Goal: Transaction & Acquisition: Subscribe to service/newsletter

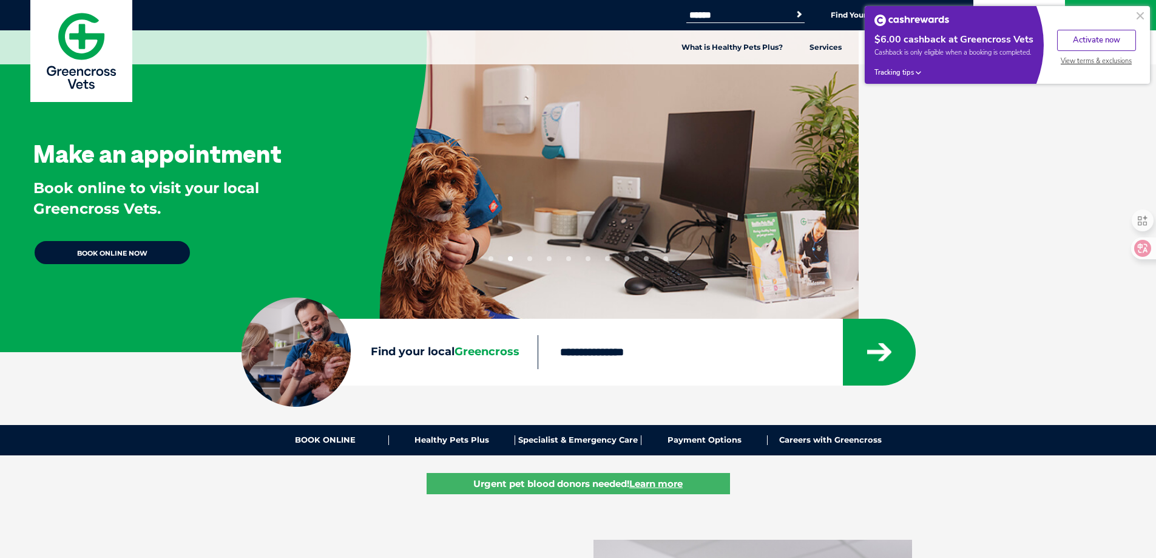
scroll to position [695, 0]
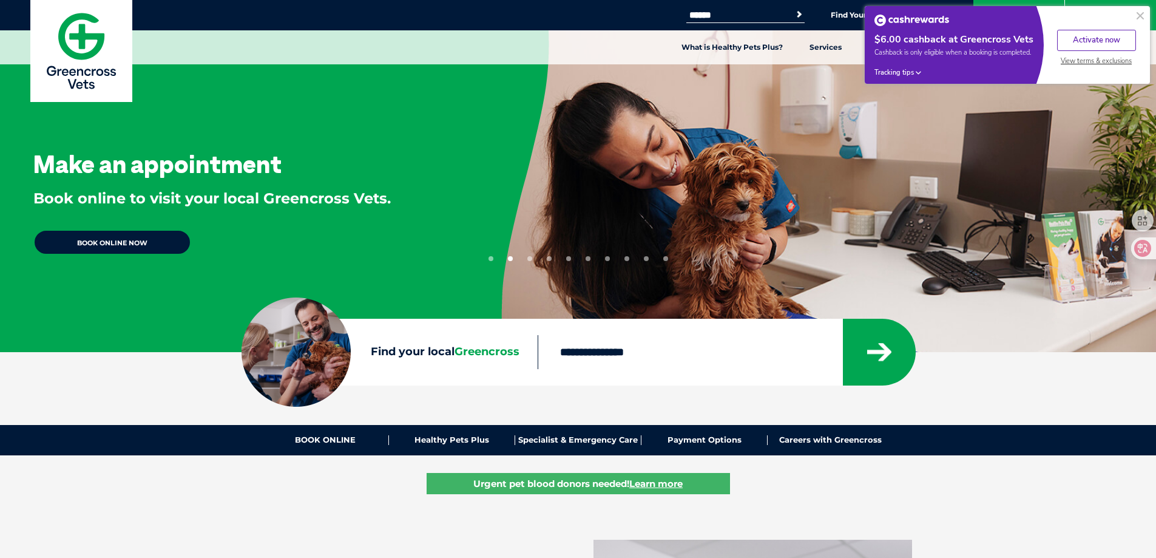
click at [858, 16] on button at bounding box center [1140, 15] width 15 height 15
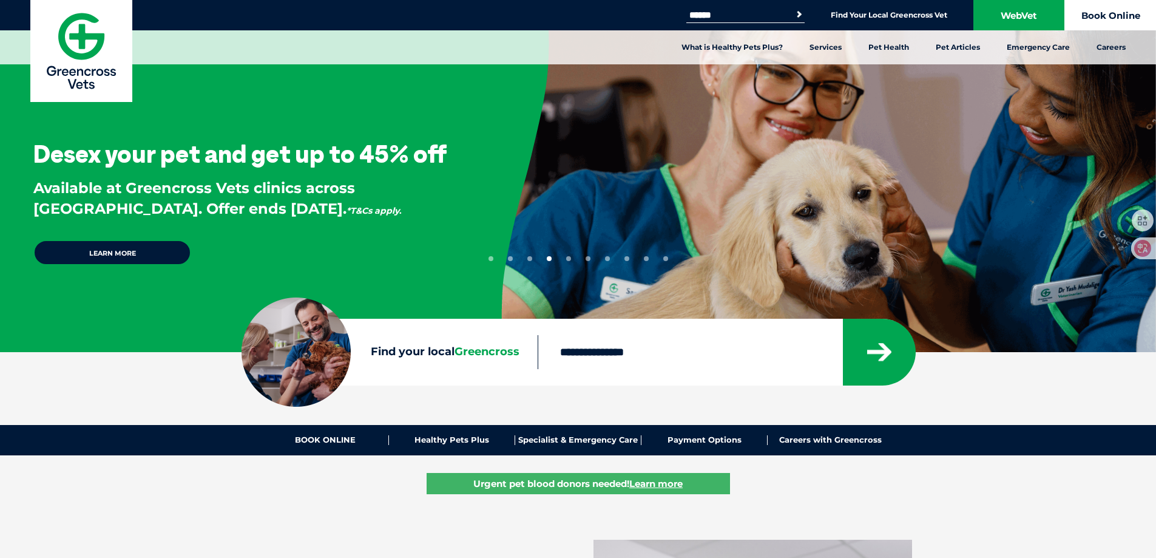
click at [858, 16] on link "Book Online" at bounding box center [1110, 15] width 91 height 30
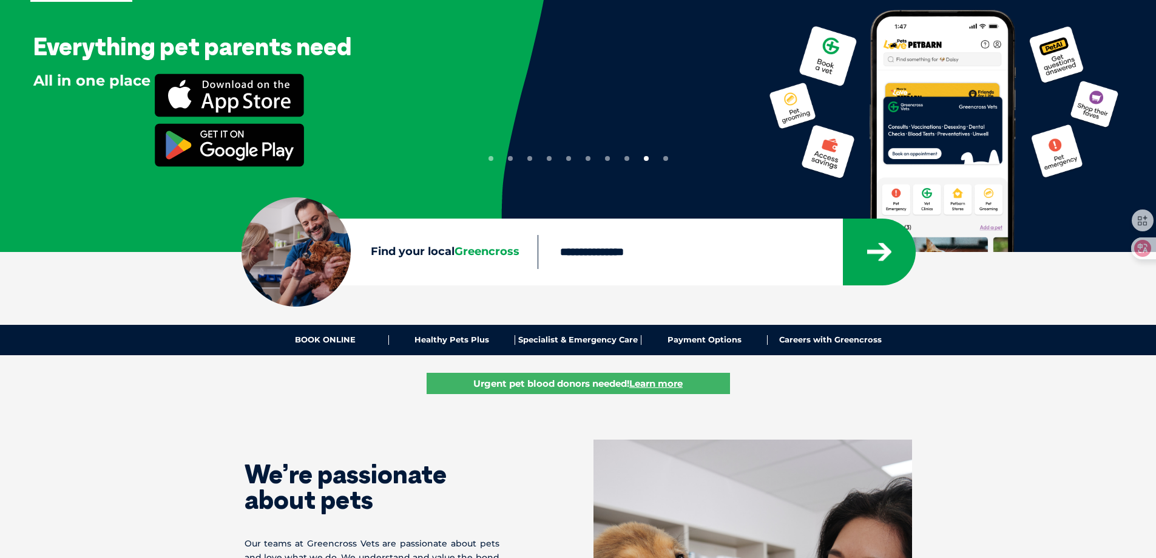
scroll to position [0, 0]
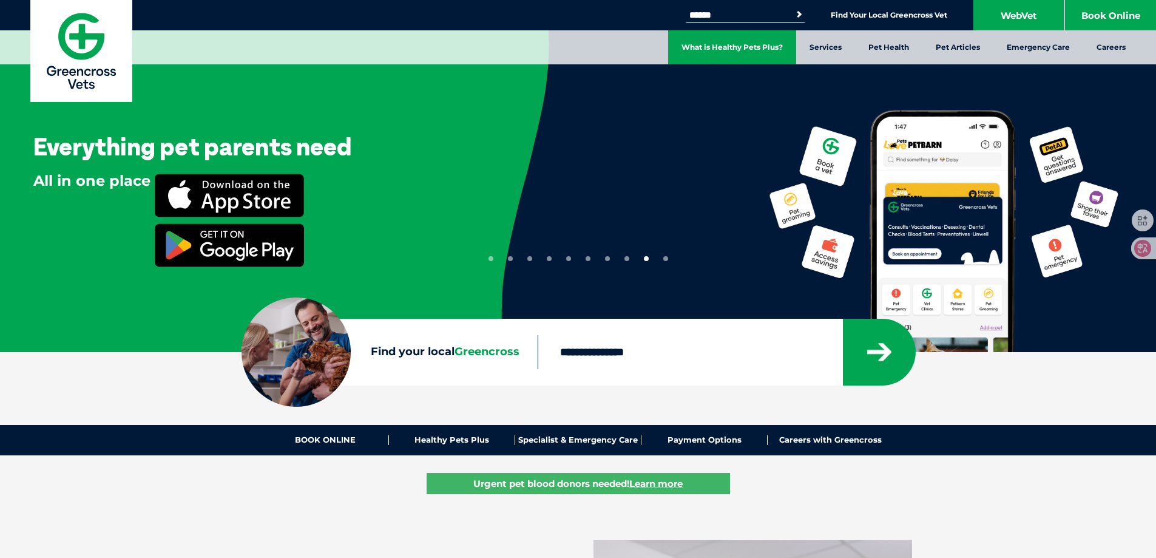
click at [738, 44] on link "What is Healthy Pets Plus?" at bounding box center [732, 47] width 128 height 34
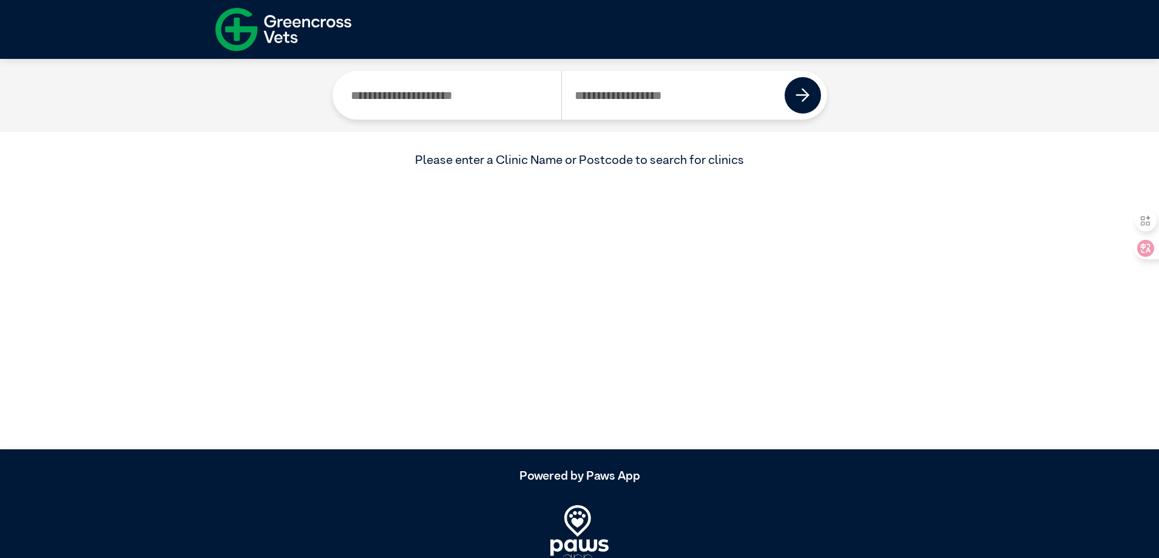
click at [641, 103] on input "Search by Postcode" at bounding box center [673, 95] width 224 height 49
type input "****"
drag, startPoint x: 803, startPoint y: 96, endPoint x: 794, endPoint y: 132, distance: 36.5
click at [803, 96] on img at bounding box center [802, 95] width 15 height 15
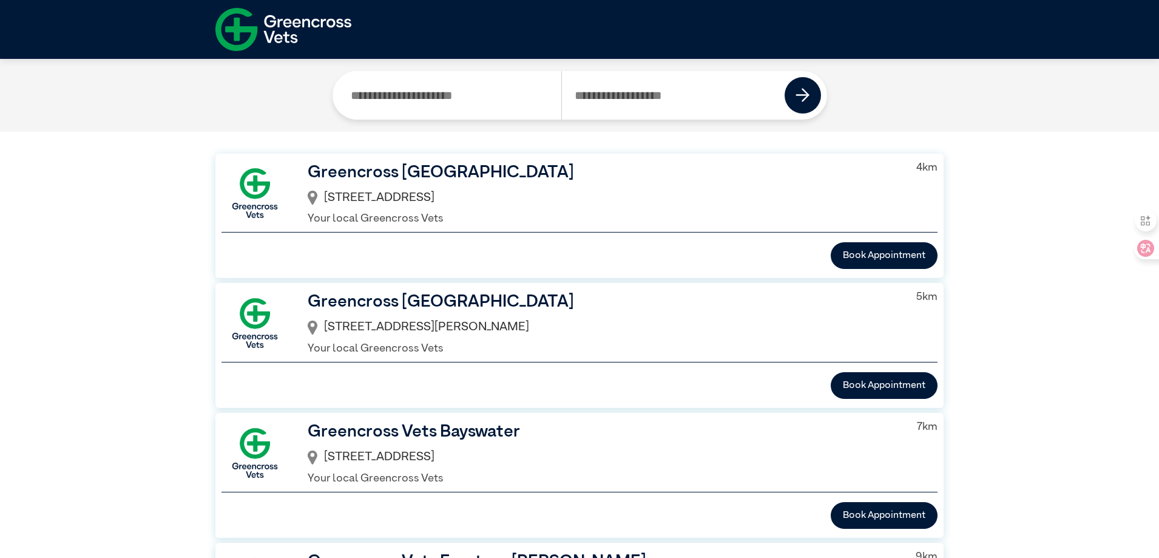
click at [417, 172] on h3 "Greencross Vets North Ringwood" at bounding box center [602, 172] width 589 height 25
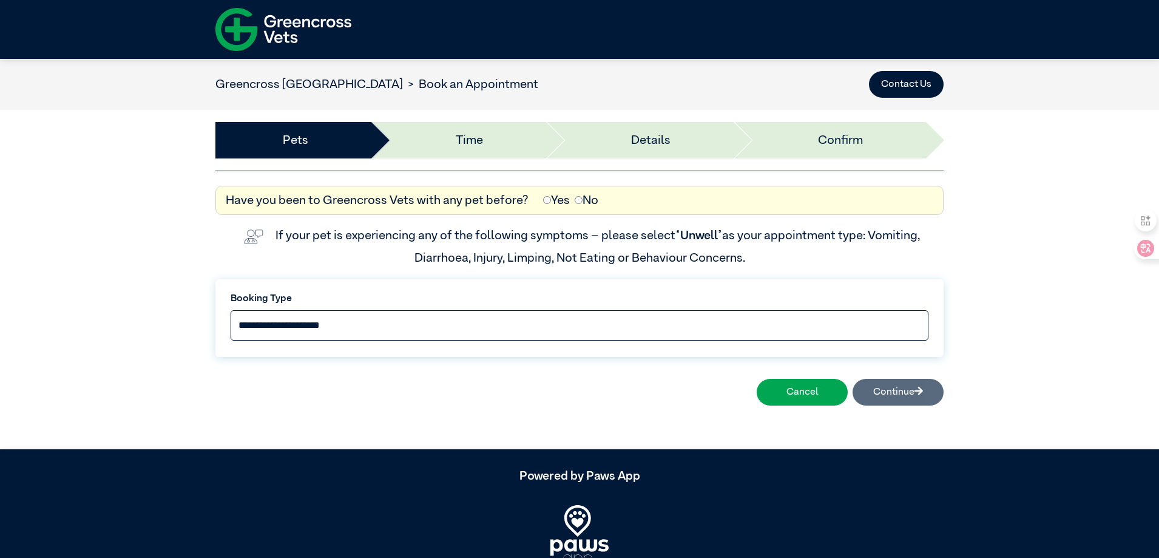
click at [445, 319] on select "**********" at bounding box center [580, 325] width 698 height 30
select select "*****"
click at [231, 310] on select "**********" at bounding box center [580, 325] width 698 height 30
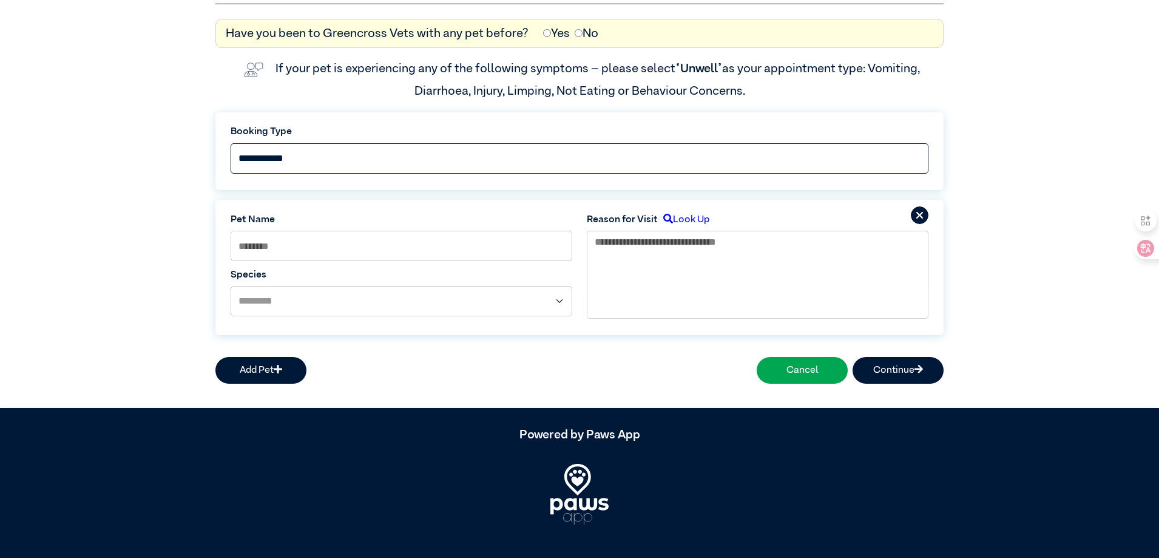
scroll to position [180, 0]
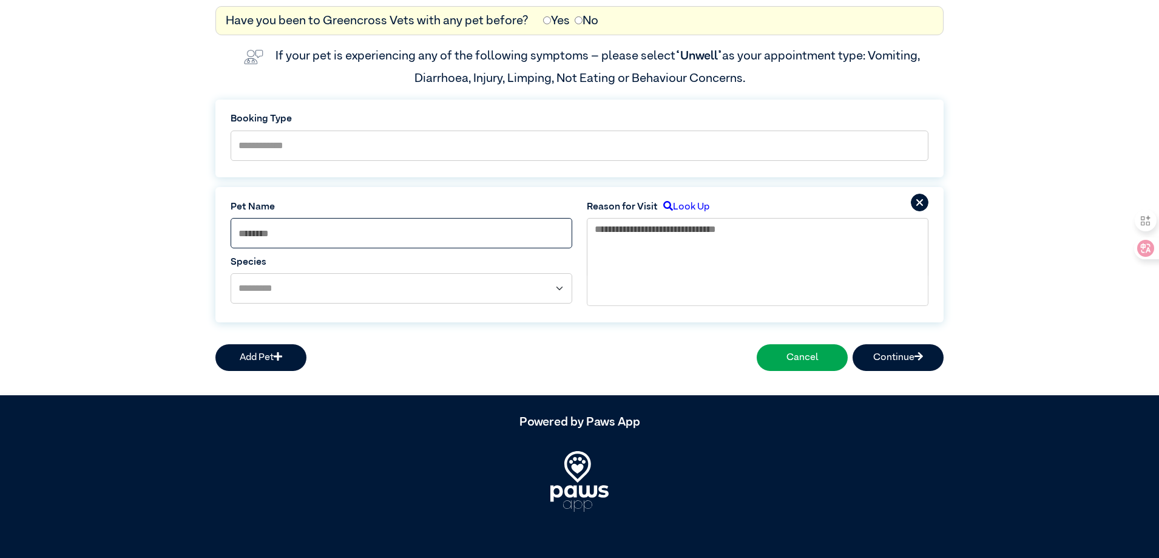
click at [408, 238] on input at bounding box center [402, 233] width 342 height 30
click at [409, 283] on select "**********" at bounding box center [402, 288] width 342 height 30
click at [641, 356] on div "Add Pet Cancel Continue" at bounding box center [579, 357] width 728 height 36
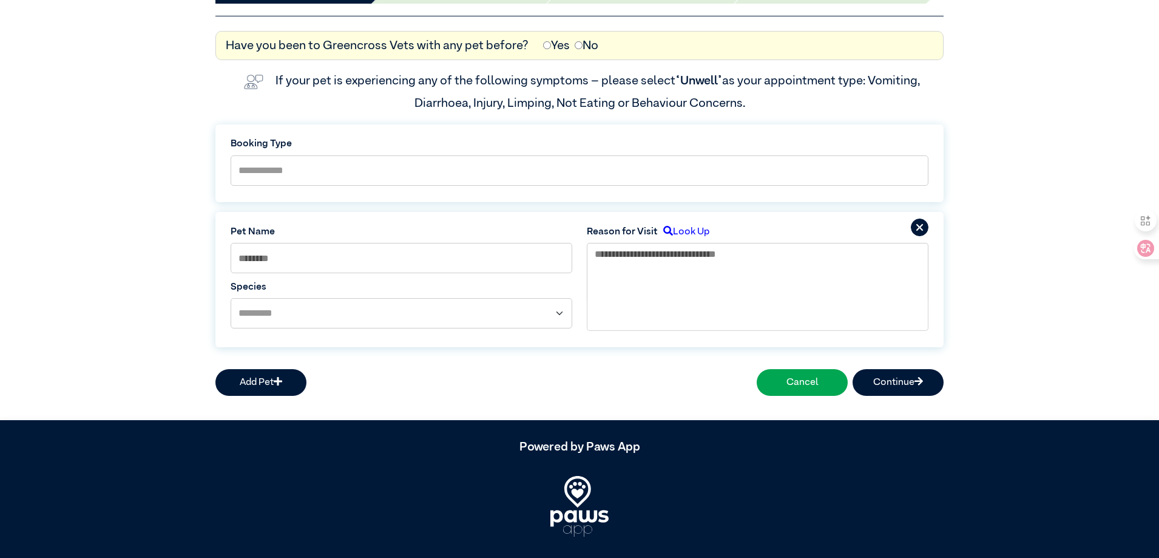
scroll to position [0, 0]
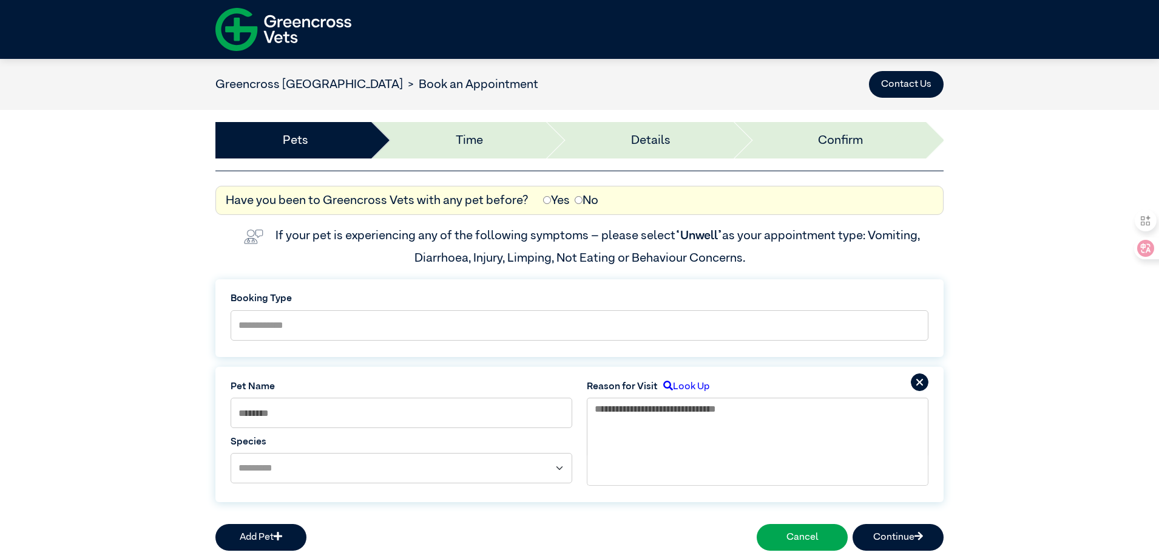
drag, startPoint x: 972, startPoint y: 200, endPoint x: 612, endPoint y: 62, distance: 386.1
click at [972, 200] on div "**********" at bounding box center [579, 372] width 1159 height 403
click at [330, 28] on img at bounding box center [283, 29] width 136 height 53
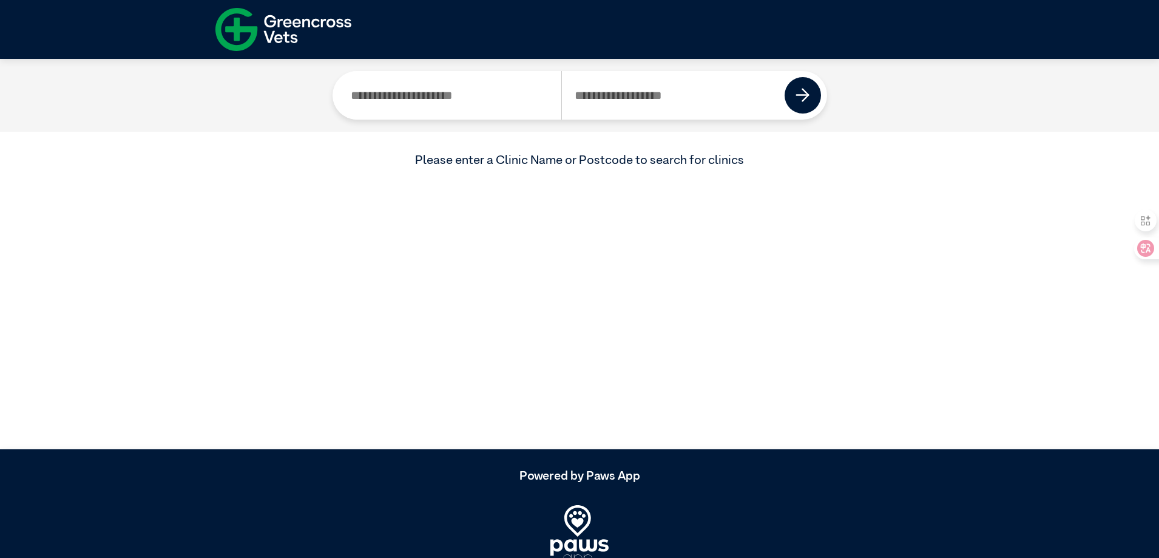
click at [687, 100] on input "Search by Postcode" at bounding box center [673, 95] width 224 height 49
type input "****"
click at [801, 97] on img at bounding box center [802, 95] width 15 height 15
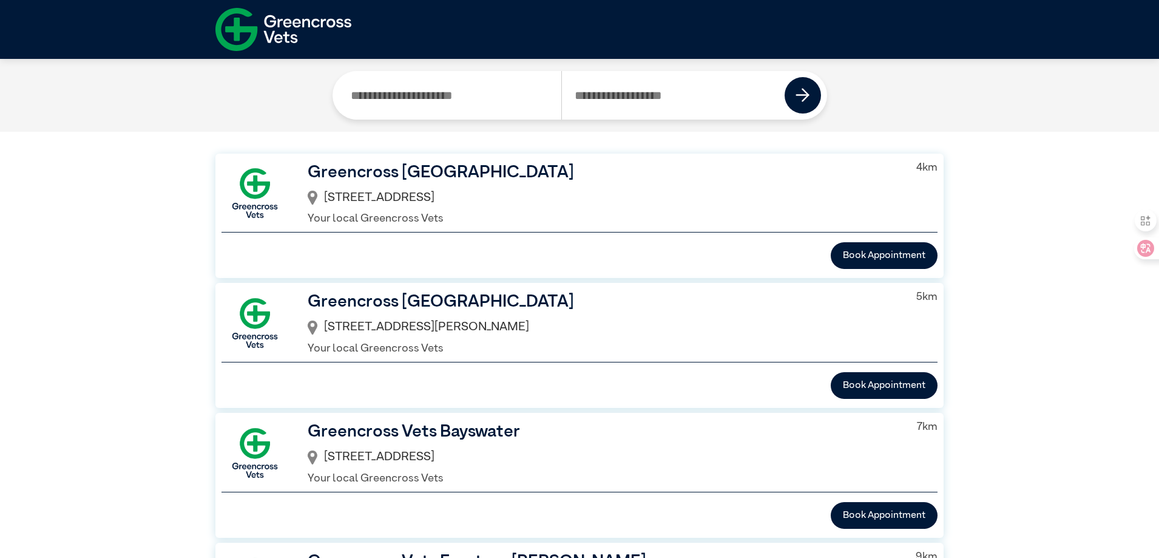
click at [582, 185] on div "173 Warrandyte Road , North Ringwood, VIC, 3134" at bounding box center [602, 198] width 589 height 26
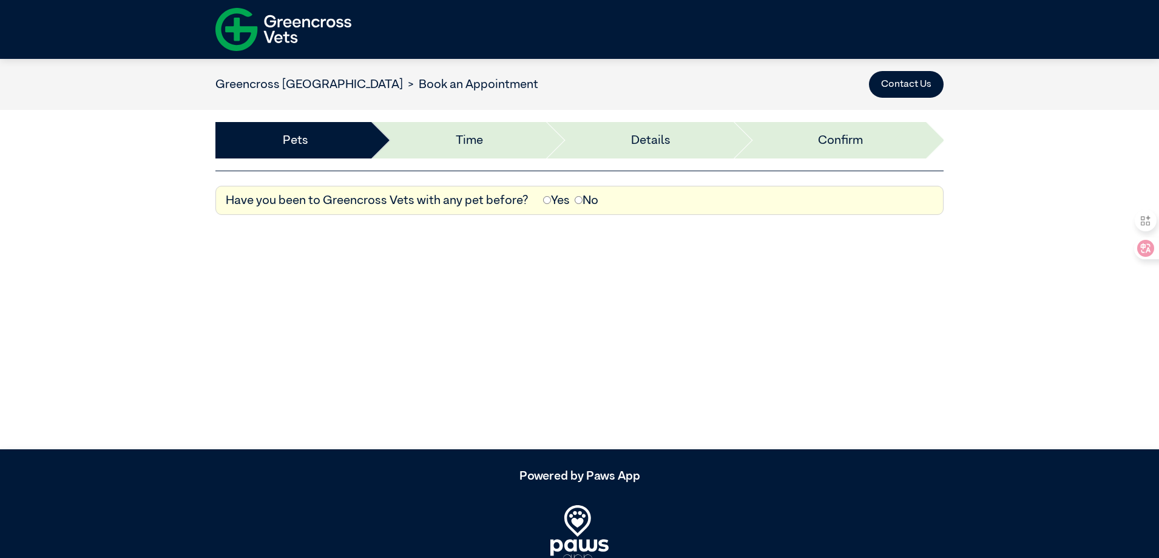
drag, startPoint x: 736, startPoint y: 218, endPoint x: 707, endPoint y: 207, distance: 31.1
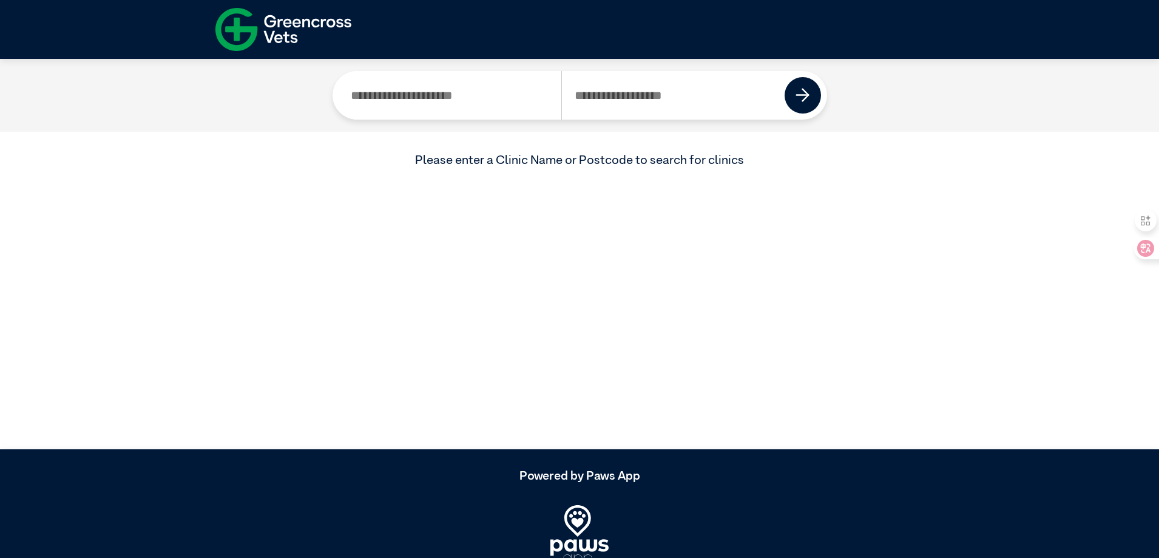
click at [278, 24] on img at bounding box center [283, 29] width 136 height 53
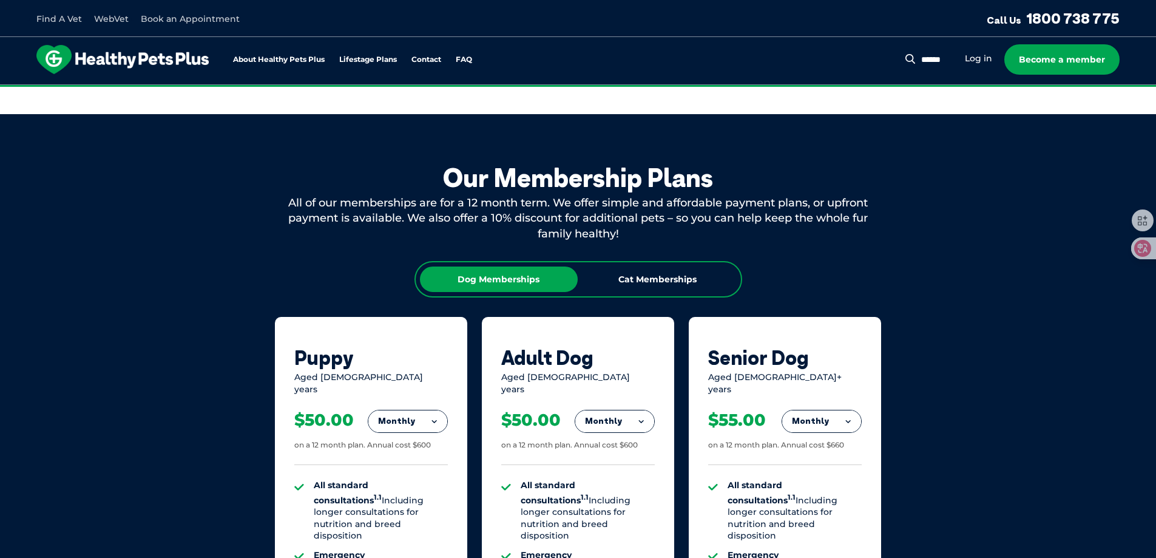
scroll to position [728, 0]
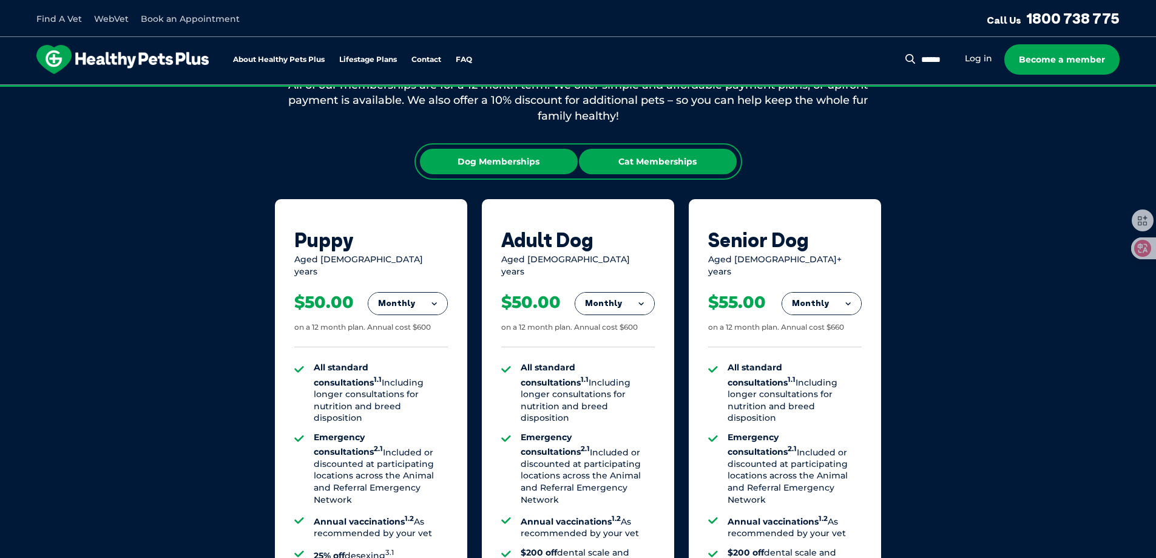
click at [672, 170] on div "Cat Memberships" at bounding box center [658, 161] width 158 height 25
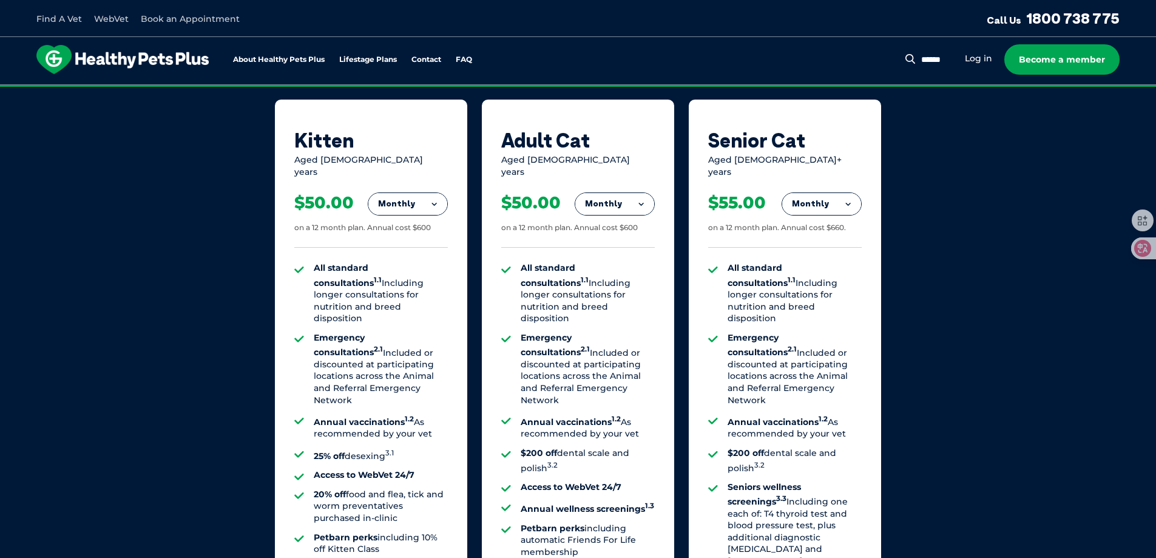
scroll to position [849, 0]
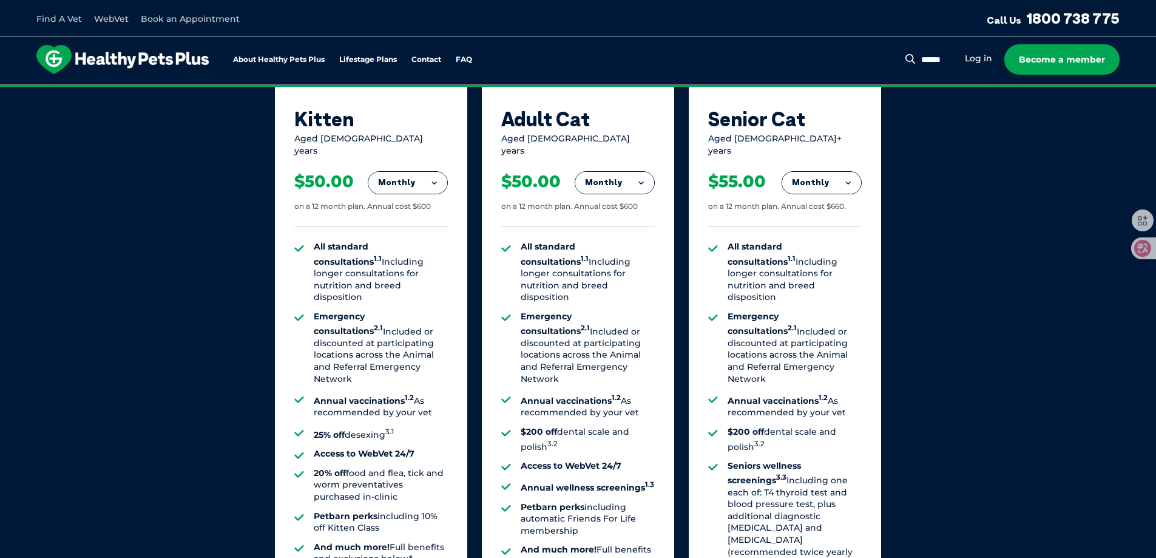
click at [630, 232] on div "All standard consultations 1.1 Including longer consultations for nutrition and…" at bounding box center [577, 403] width 153 height 355
drag, startPoint x: 581, startPoint y: 278, endPoint x: 524, endPoint y: 235, distance: 71.5
type textarea "**********"
click at [524, 240] on li "All standard consultations 1.1 Including longer consultations for nutrition and…" at bounding box center [588, 271] width 134 height 62
click at [589, 285] on ul "All standard consultations 1.1 Including longer consultations for nutrition and…" at bounding box center [577, 403] width 153 height 326
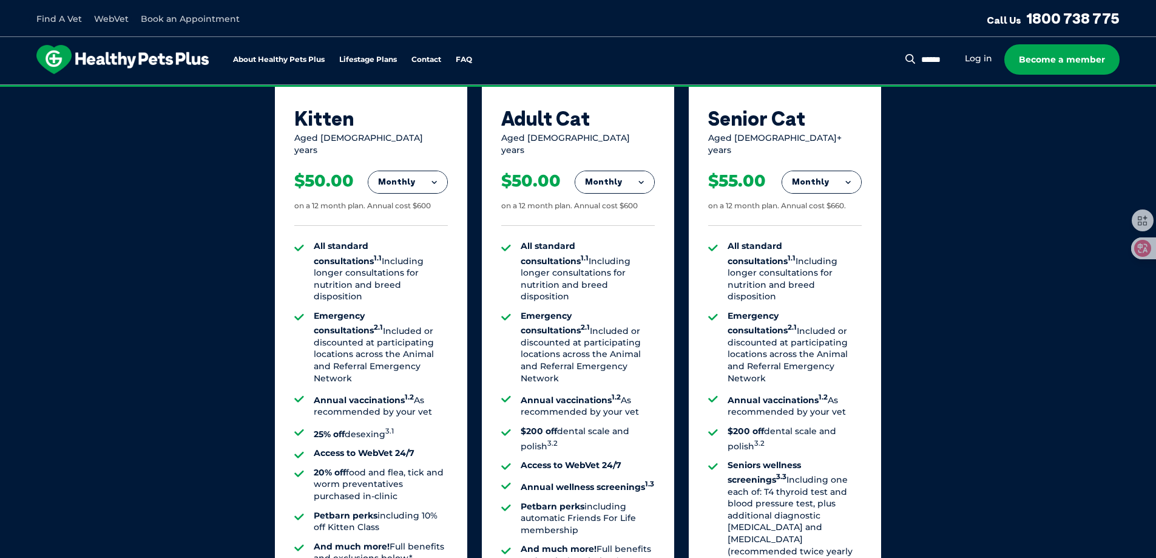
drag, startPoint x: 588, startPoint y: 277, endPoint x: 511, endPoint y: 234, distance: 88.0
click at [511, 240] on ul "All standard consultations 1.1 Including longer consultations for nutrition and…" at bounding box center [577, 403] width 153 height 326
click at [981, 265] on div "Our Membership Plans All of our memberships are for a 12 month term. We offer s…" at bounding box center [578, 299] width 1156 height 849
drag, startPoint x: 584, startPoint y: 278, endPoint x: 493, endPoint y: 222, distance: 106.8
click at [493, 222] on div "Adult Cat Aged 1-10 years Monthly Fortnightly Monthly Yearly $23.08 on a 12 mon…" at bounding box center [578, 376] width 192 height 597
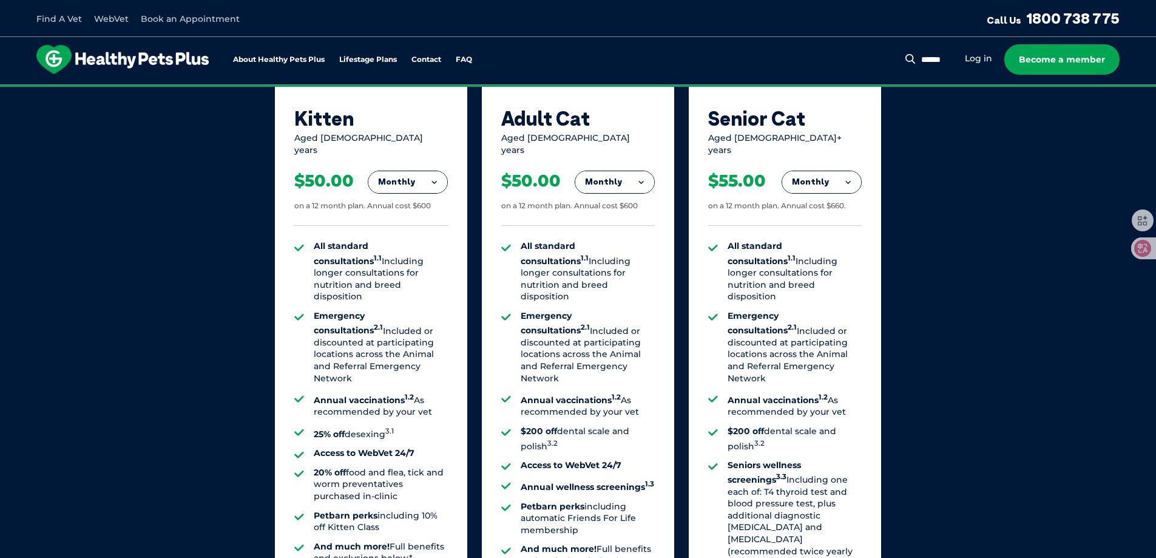
click at [988, 281] on div "Our Membership Plans All of our memberships are for a 12 month term. We offer s…" at bounding box center [578, 299] width 1156 height 849
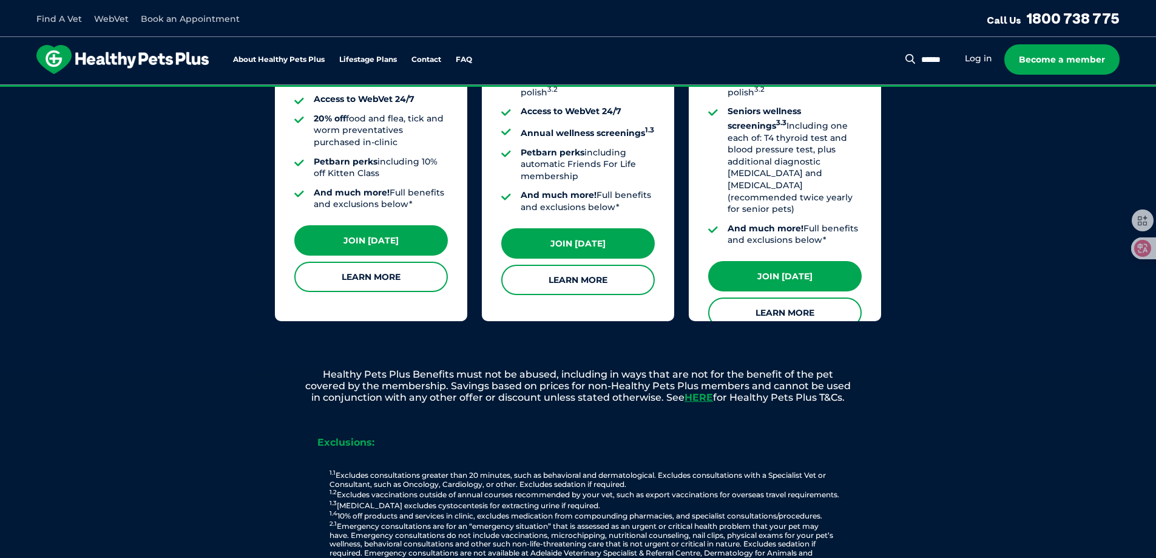
scroll to position [1213, 0]
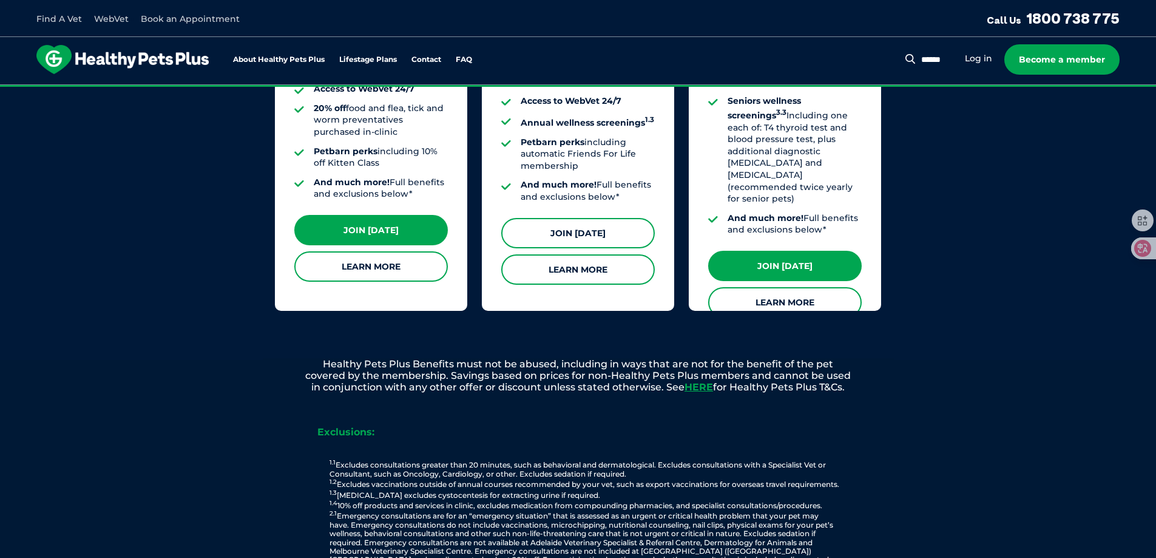
click at [595, 218] on link "Join [DATE]" at bounding box center [577, 233] width 153 height 30
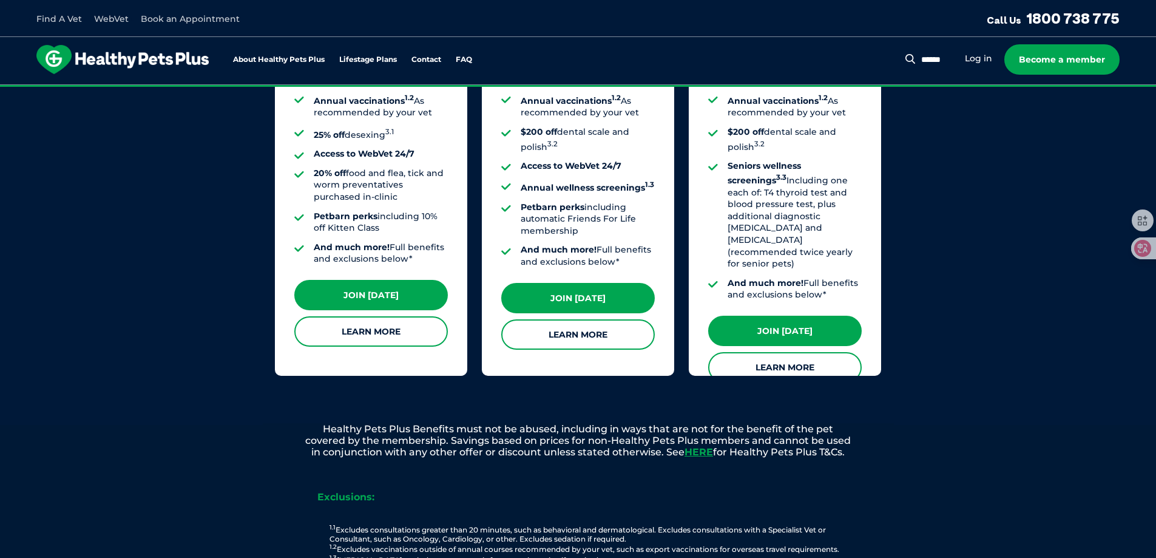
scroll to position [1031, 0]
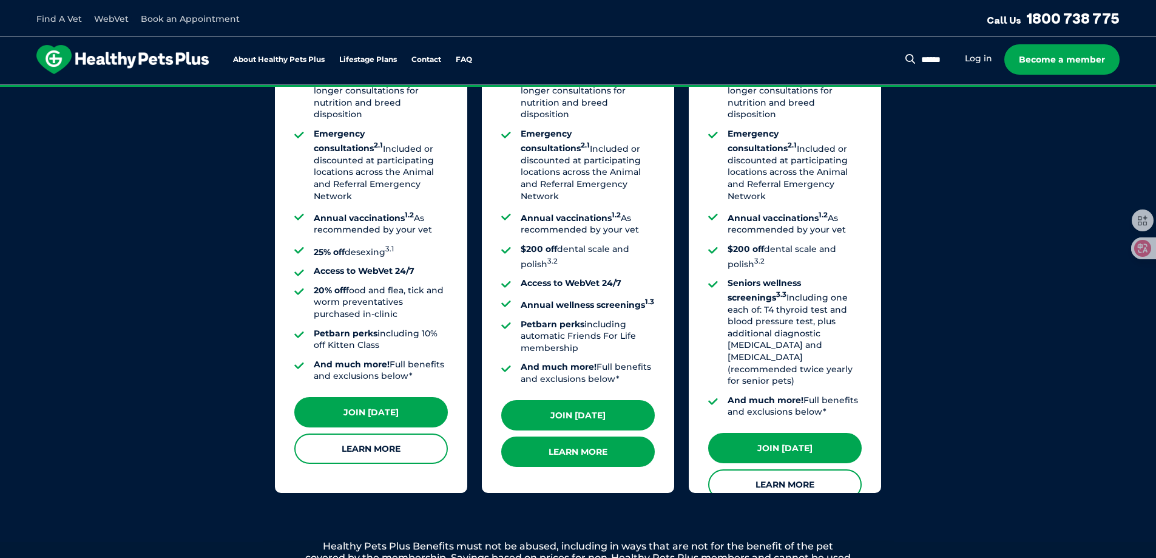
click at [575, 442] on link "Learn More" at bounding box center [577, 451] width 153 height 30
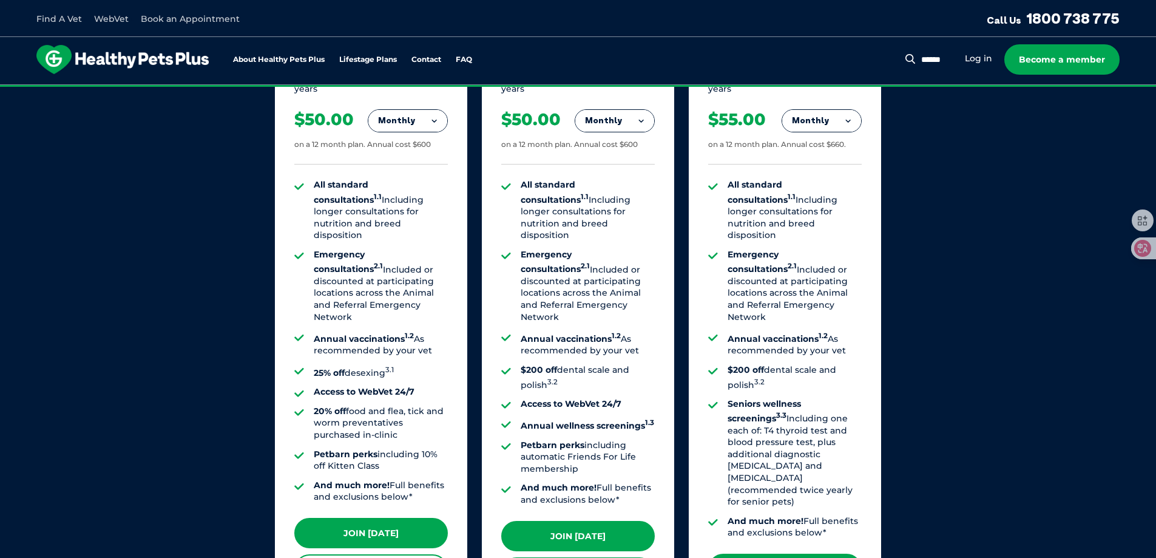
scroll to position [910, 0]
click at [677, 184] on div "Kitten Aged 0-1 years Monthly Fortnightly Monthly Yearly $23.08 1.1" at bounding box center [578, 315] width 607 height 597
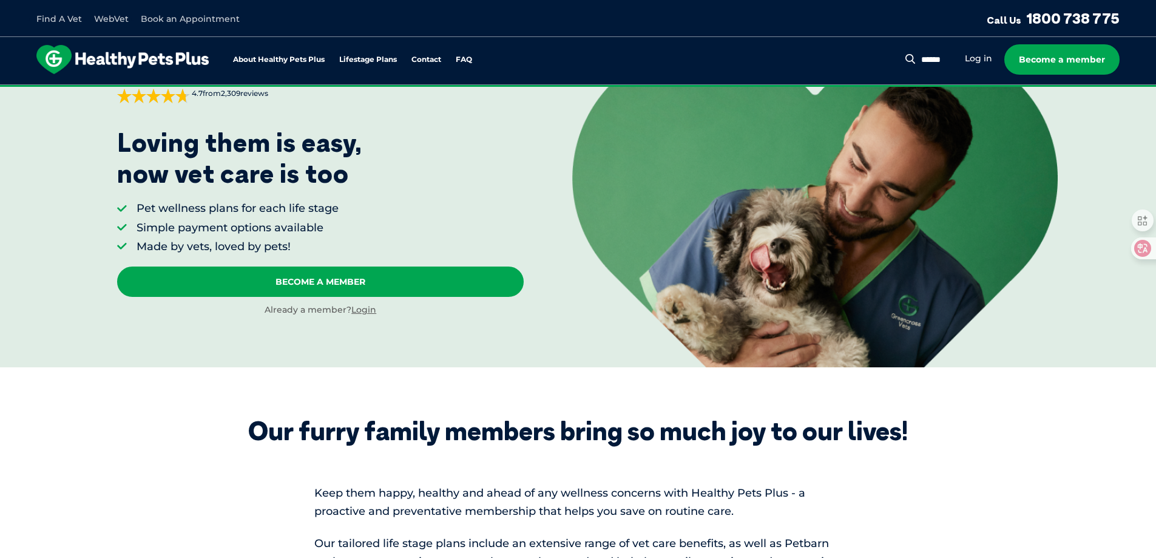
scroll to position [0, 0]
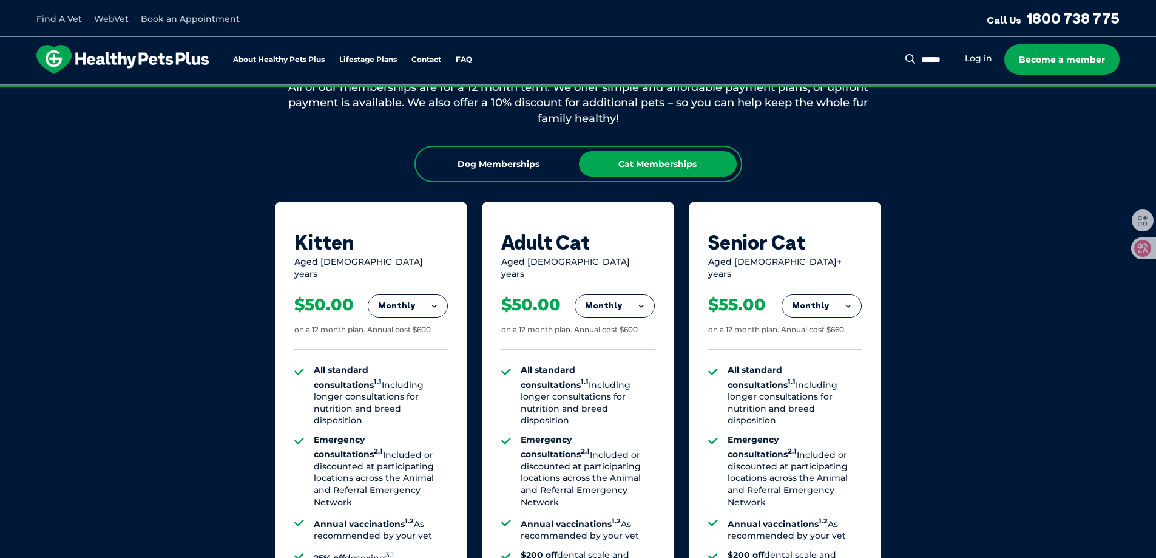
scroll to position [728, 0]
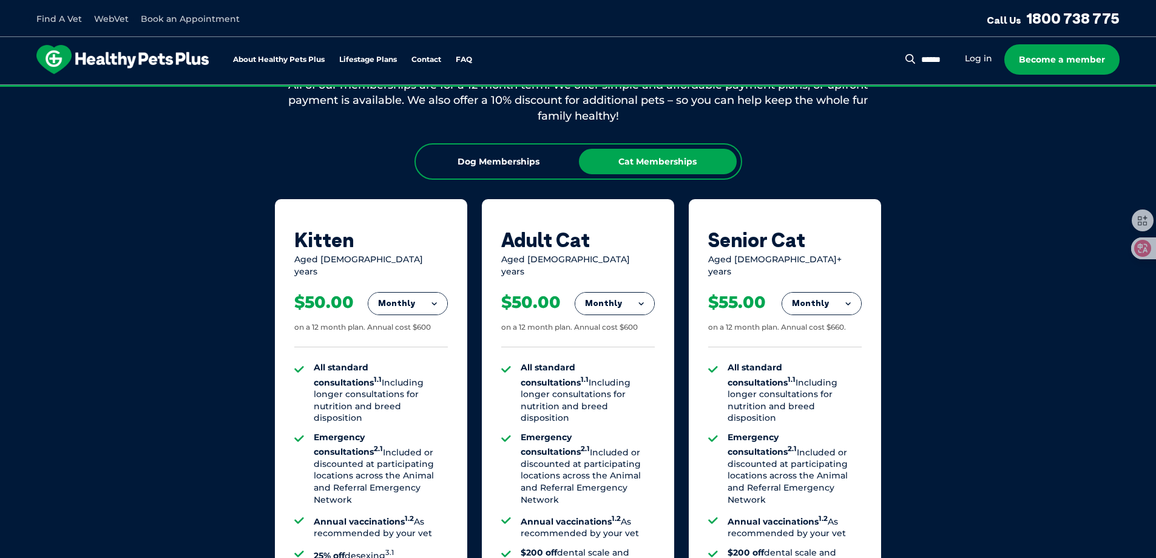
click at [578, 185] on div "Dog Memberships Cat Memberships Puppy Aged 0-1 years Monthly Fortnightly Monthl…" at bounding box center [578, 469] width 607 height 653
click at [569, 186] on div "Dog Memberships Cat Memberships Puppy Aged 0-1 years Monthly Fortnightly Monthl…" at bounding box center [578, 469] width 607 height 653
click at [568, 184] on div "Dog Memberships Cat Memberships Puppy Aged 0-1 years Monthly Fortnightly Monthl…" at bounding box center [578, 469] width 607 height 653
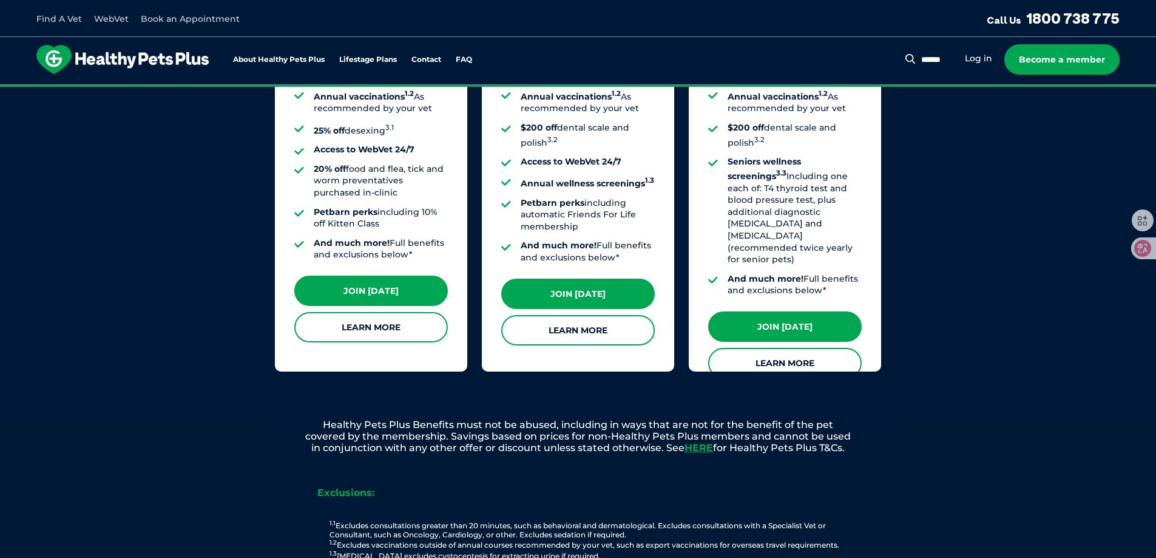
scroll to position [1335, 0]
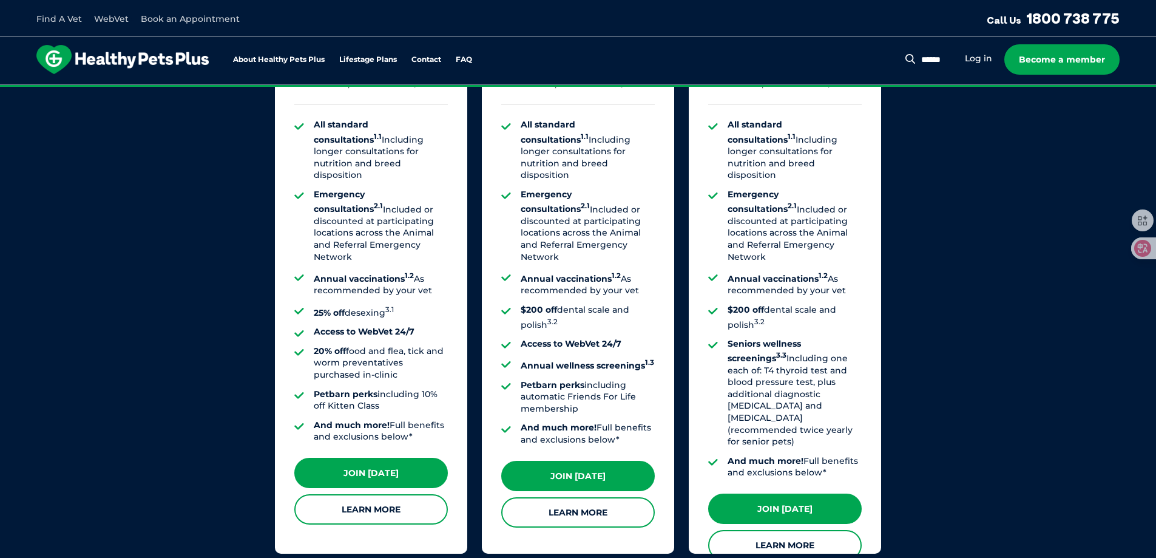
scroll to position [1092, 0]
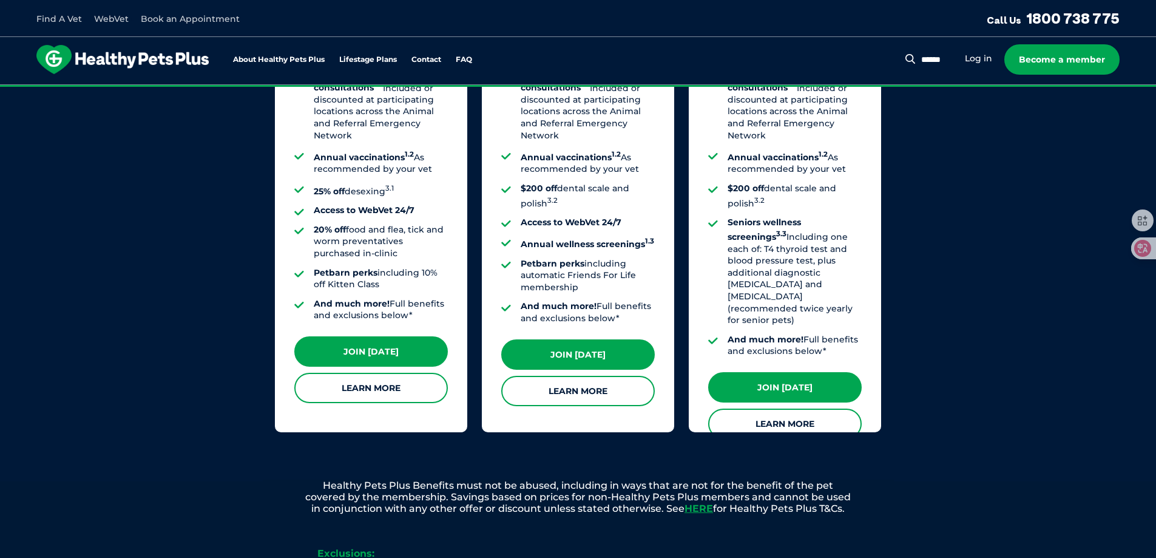
click at [569, 202] on ul "All standard consultations 1.1 Including longer consultations for nutrition and…" at bounding box center [577, 161] width 153 height 326
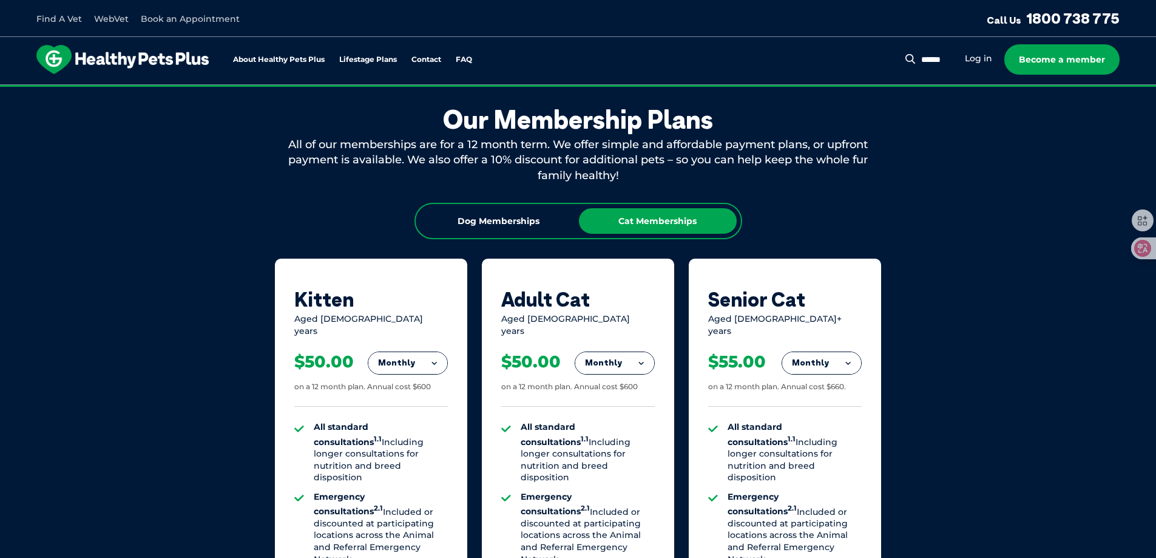
scroll to position [667, 0]
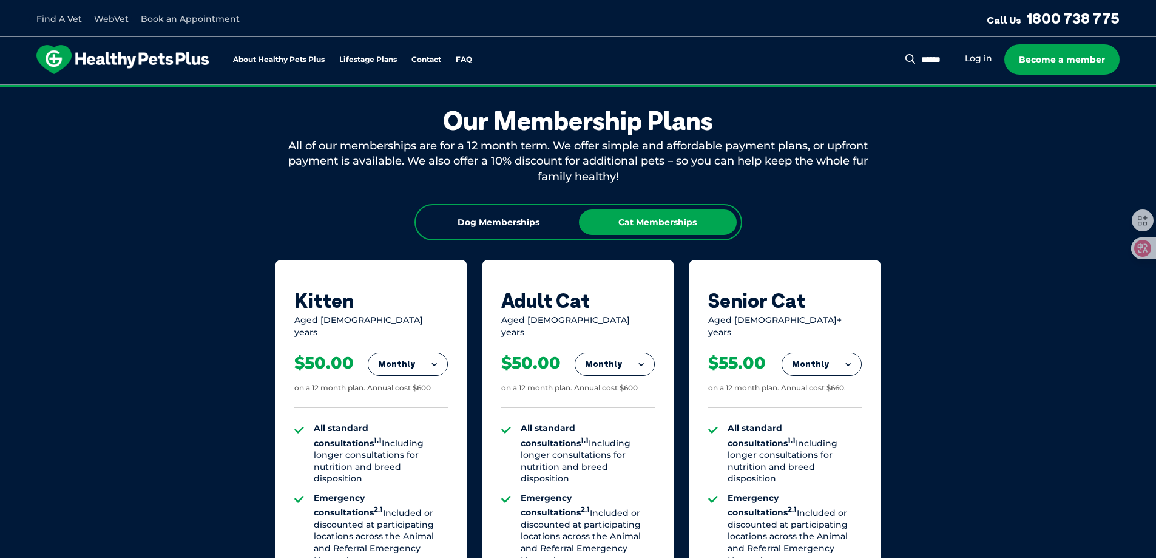
click at [137, 56] on img at bounding box center [122, 59] width 172 height 29
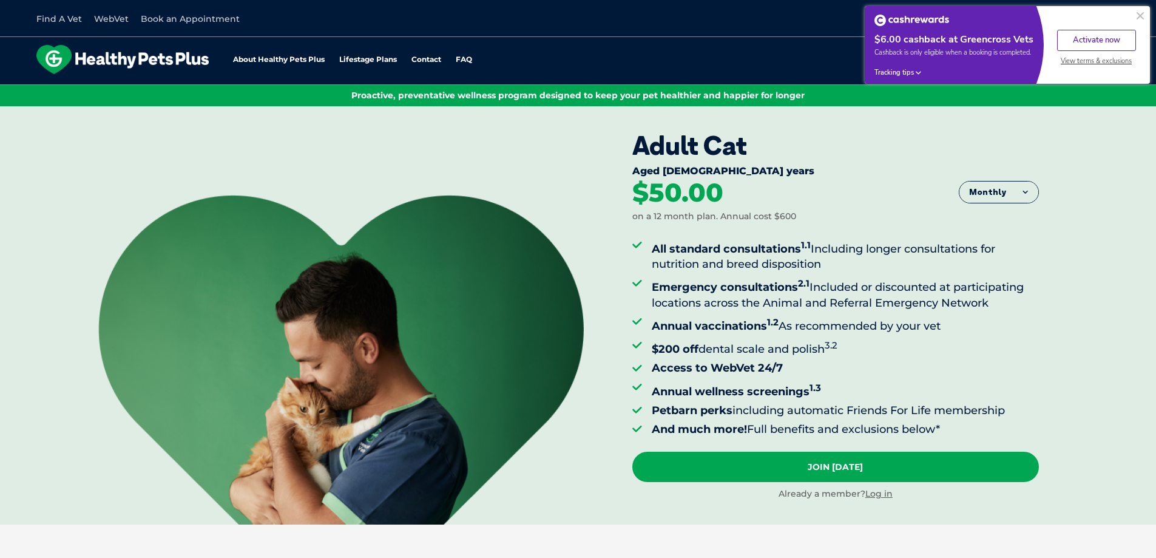
scroll to position [695, 0]
click at [1142, 16] on button at bounding box center [1140, 15] width 15 height 15
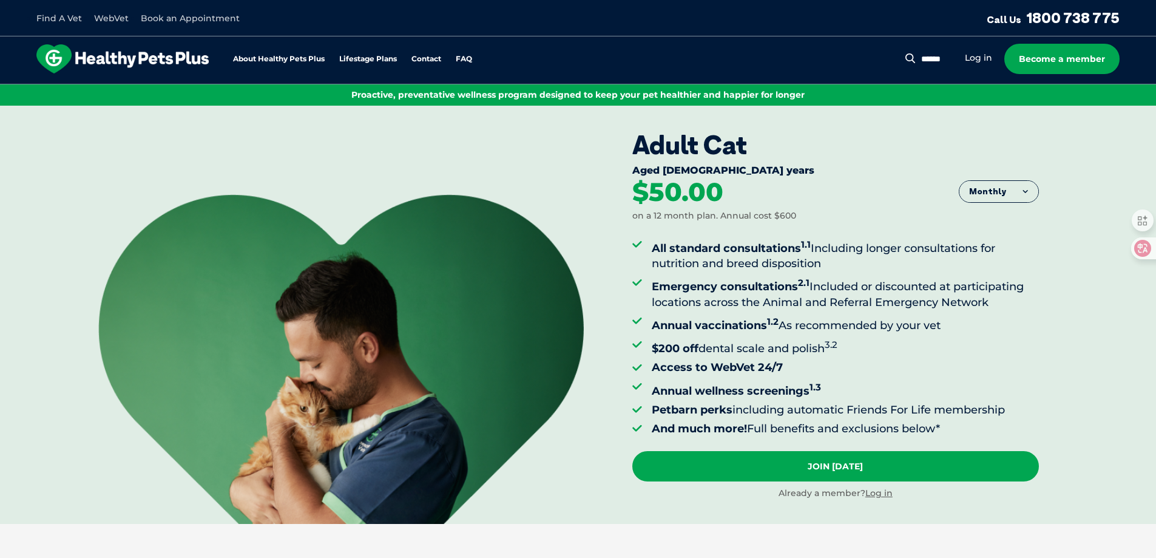
scroll to position [0, 0]
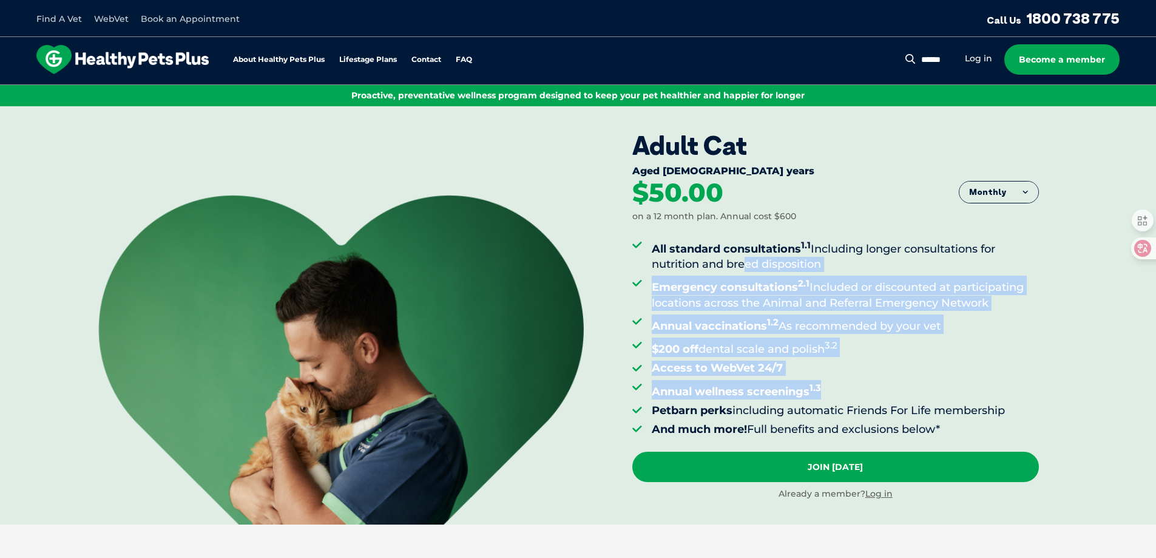
drag, startPoint x: 741, startPoint y: 260, endPoint x: 945, endPoint y: 393, distance: 243.6
type textarea "**********"
click at [945, 393] on ul "All standard consultations 1.1 Including longer consultations for nutrition and…" at bounding box center [835, 337] width 406 height 200
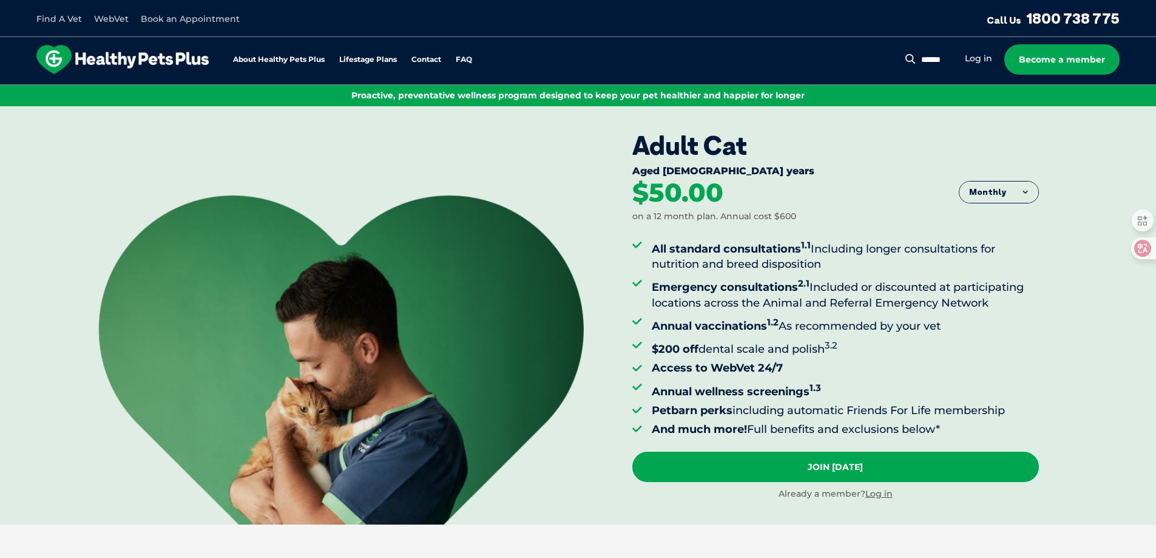
click at [928, 415] on li "Petbarn perks including automatic Friends For Life membership" at bounding box center [845, 410] width 387 height 15
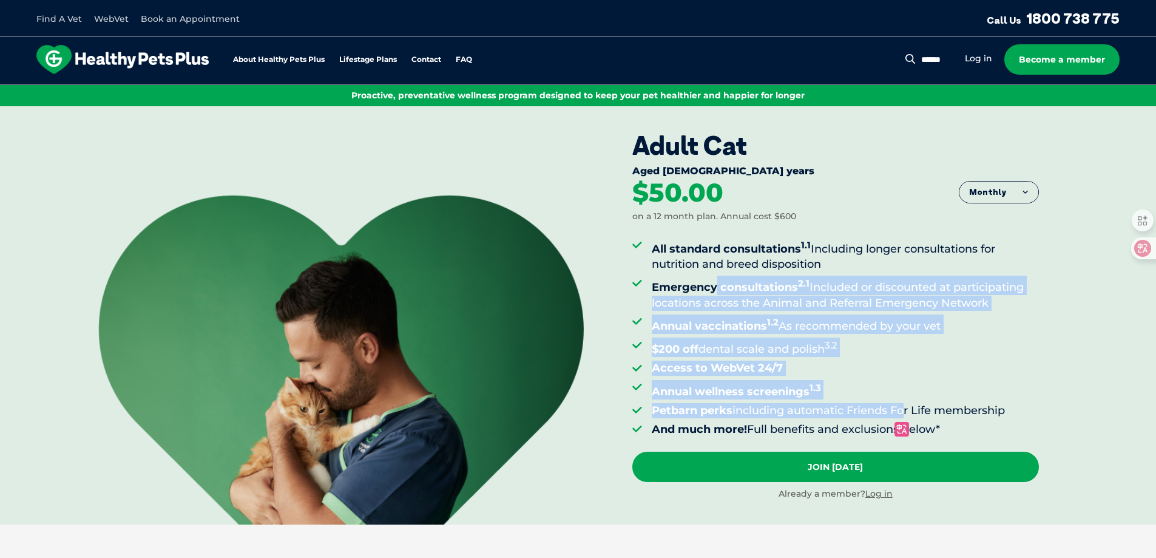
drag, startPoint x: 784, startPoint y: 328, endPoint x: 718, endPoint y: 288, distance: 77.3
click at [718, 288] on ul "All standard consultations 1.1 Including longer consultations for nutrition and…" at bounding box center [835, 337] width 406 height 200
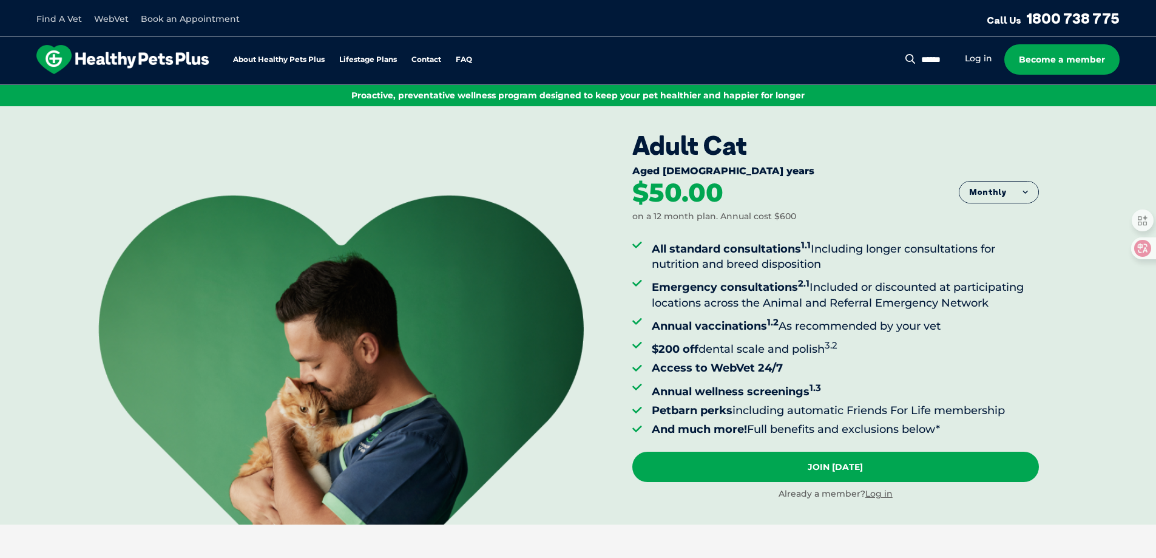
click at [681, 277] on li "Emergency consultations 2.1 Included or discounted at participating locations a…" at bounding box center [845, 292] width 387 height 35
click at [746, 411] on li "Petbarn perks including automatic Friends For Life membership" at bounding box center [845, 410] width 387 height 15
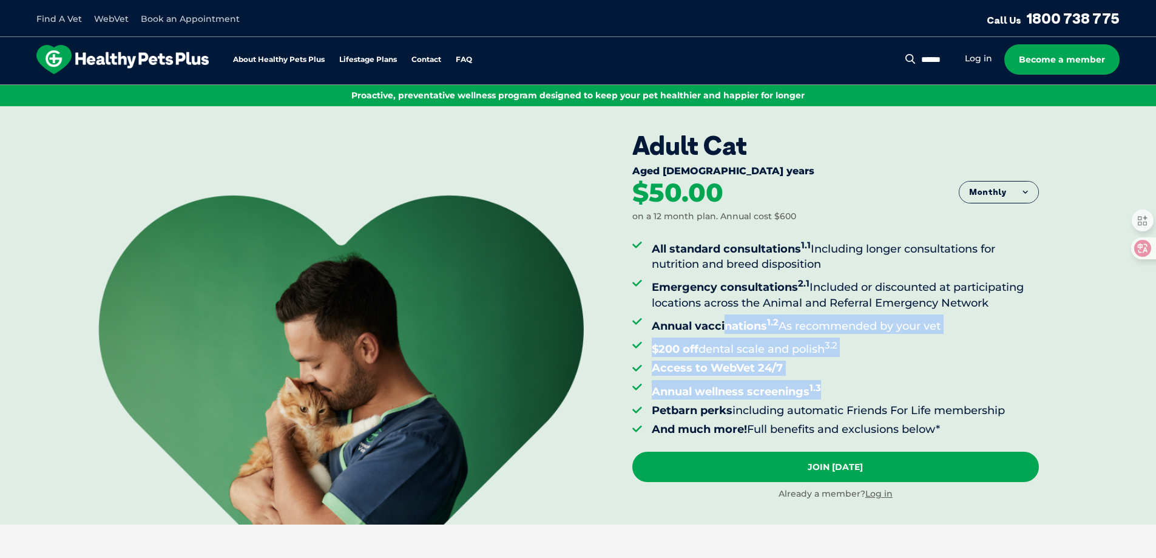
drag, startPoint x: 728, startPoint y: 317, endPoint x: 842, endPoint y: 388, distance: 134.3
click at [842, 388] on ul "All standard consultations 1.1 Including longer consultations for nutrition and…" at bounding box center [835, 337] width 406 height 200
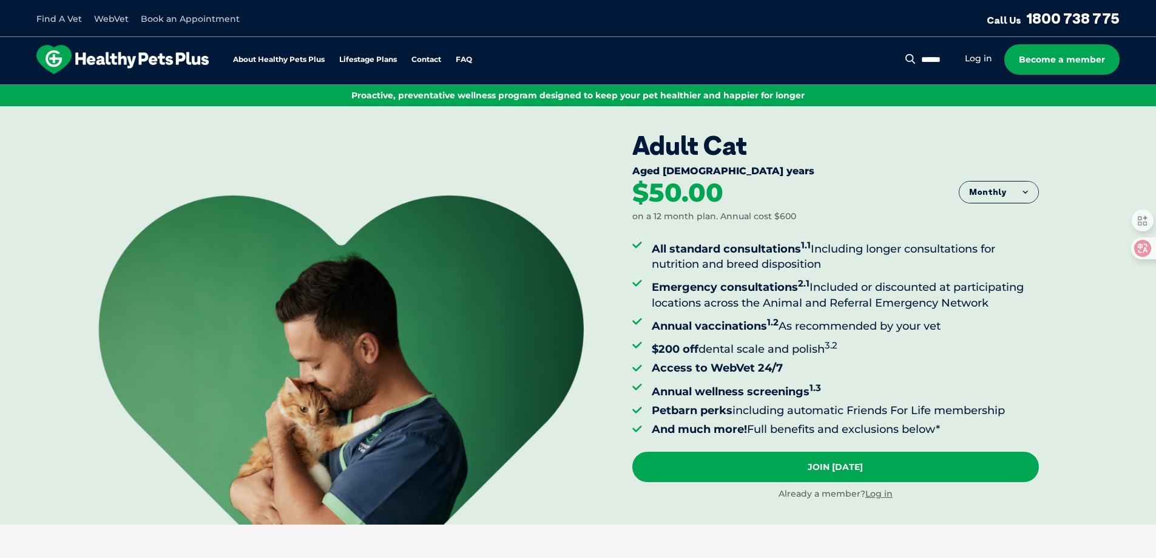
click at [917, 399] on ul "All standard consultations 1.1 Including longer consultations for nutrition and…" at bounding box center [835, 337] width 406 height 200
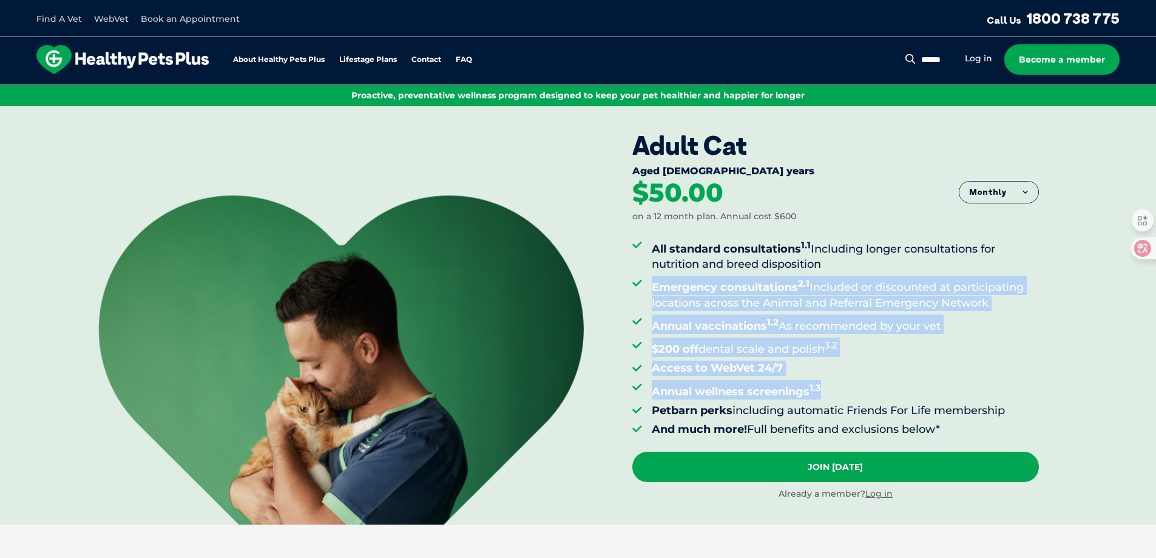
drag, startPoint x: 837, startPoint y: 389, endPoint x: 651, endPoint y: 282, distance: 215.0
click at [651, 282] on ul "All standard consultations 1.1 Including longer consultations for nutrition and…" at bounding box center [835, 337] width 406 height 200
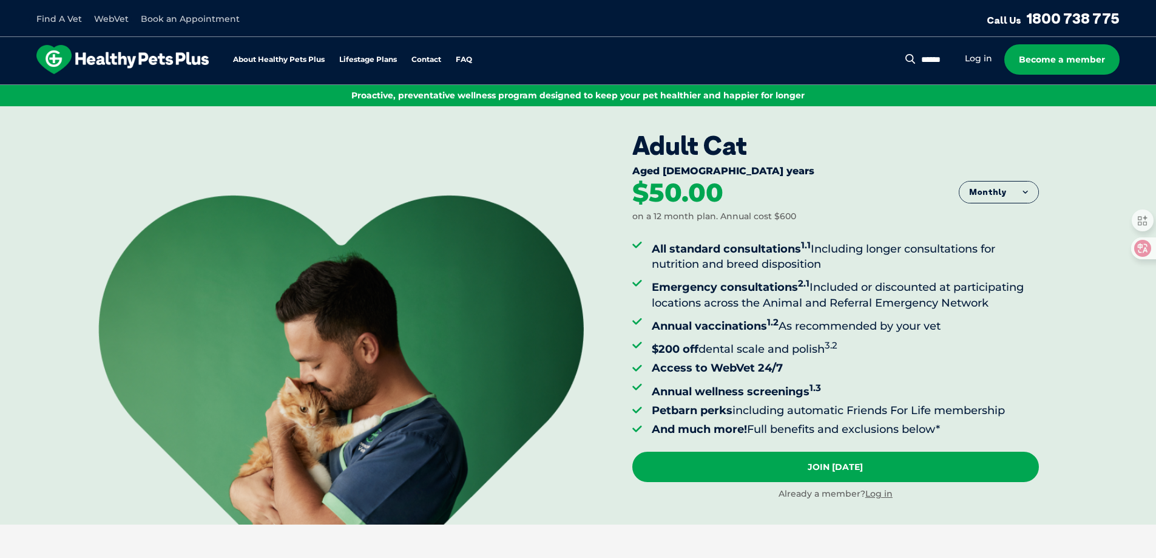
click at [653, 272] on li "All standard consultations 1.1 Including longer consultations for nutrition and…" at bounding box center [845, 254] width 387 height 35
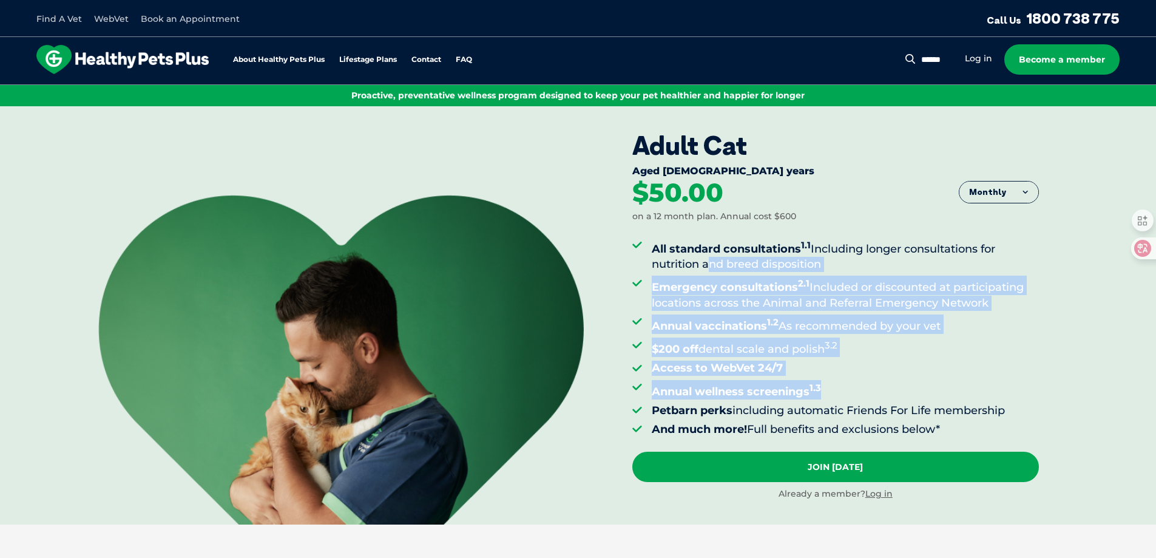
drag, startPoint x: 704, startPoint y: 263, endPoint x: 867, endPoint y: 380, distance: 200.8
click at [863, 380] on ul "All standard consultations 1.1 Including longer consultations for nutrition and…" at bounding box center [835, 337] width 406 height 200
click at [900, 383] on li "Annual wellness screenings 1.3" at bounding box center [845, 389] width 387 height 19
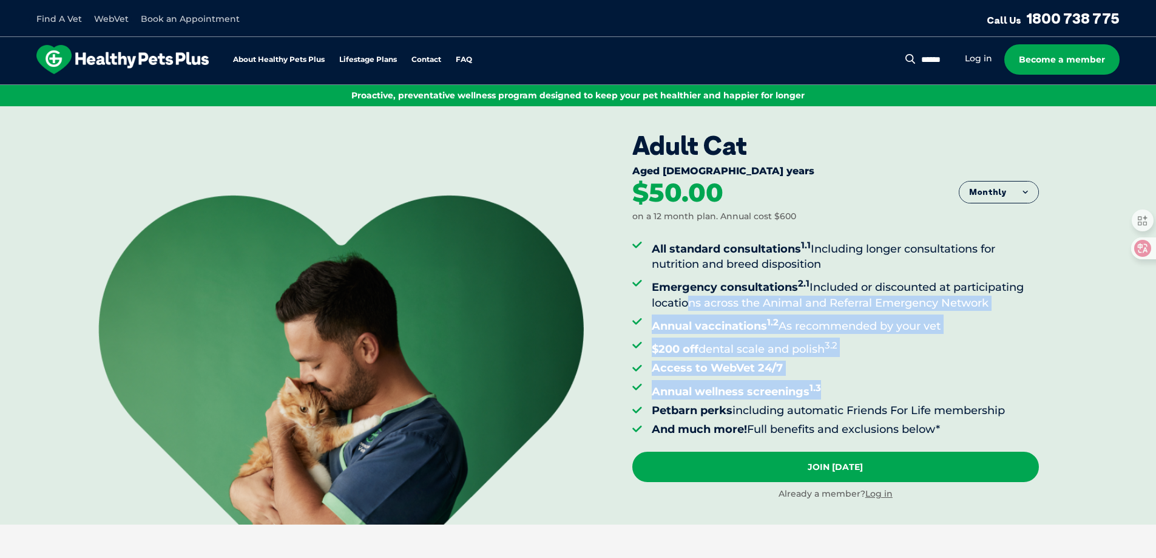
drag, startPoint x: 868, startPoint y: 385, endPoint x: 682, endPoint y: 297, distance: 205.4
click at [682, 297] on ul "All standard consultations 1.1 Including longer consultations for nutrition and…" at bounding box center [835, 337] width 406 height 200
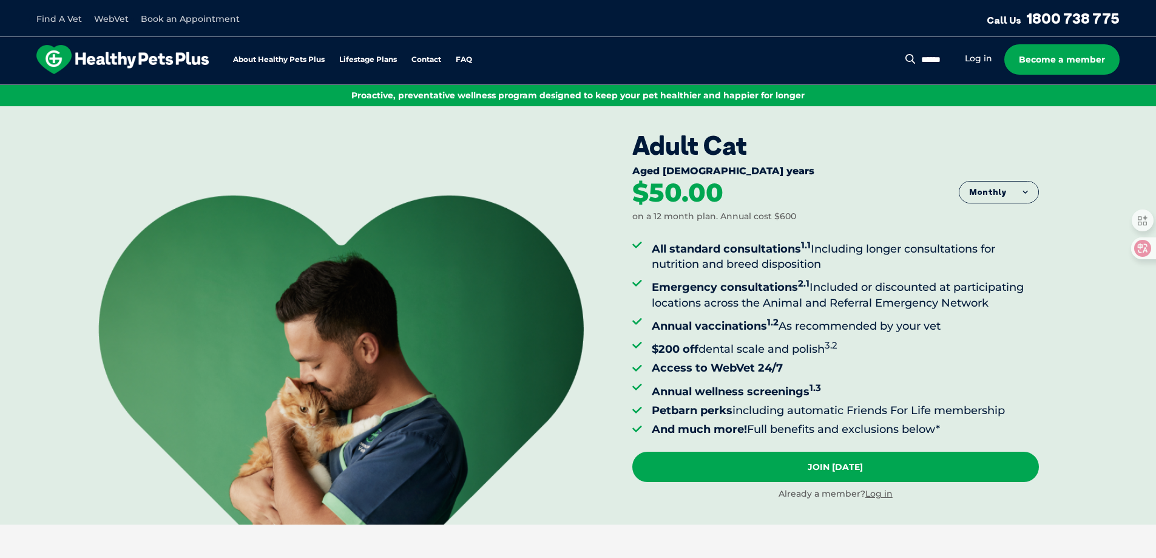
click at [678, 278] on li "Emergency consultations 2.1 Included or discounted at participating locations a…" at bounding box center [845, 292] width 387 height 35
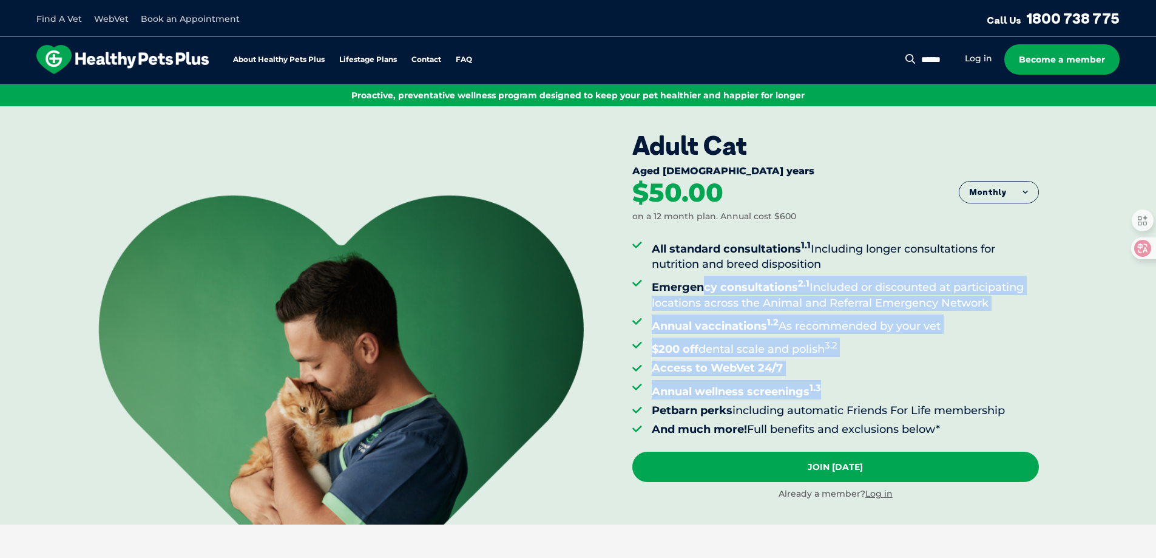
drag, startPoint x: 703, startPoint y: 272, endPoint x: 884, endPoint y: 377, distance: 208.7
click at [881, 377] on ul "All standard consultations 1.1 Including longer consultations for nutrition and…" at bounding box center [835, 337] width 406 height 200
click at [898, 383] on li "Annual wellness screenings 1.3" at bounding box center [845, 389] width 387 height 19
drag, startPoint x: 850, startPoint y: 385, endPoint x: 718, endPoint y: 292, distance: 161.1
click at [718, 292] on ul "All standard consultations 1.1 Including longer consultations for nutrition and…" at bounding box center [835, 337] width 406 height 200
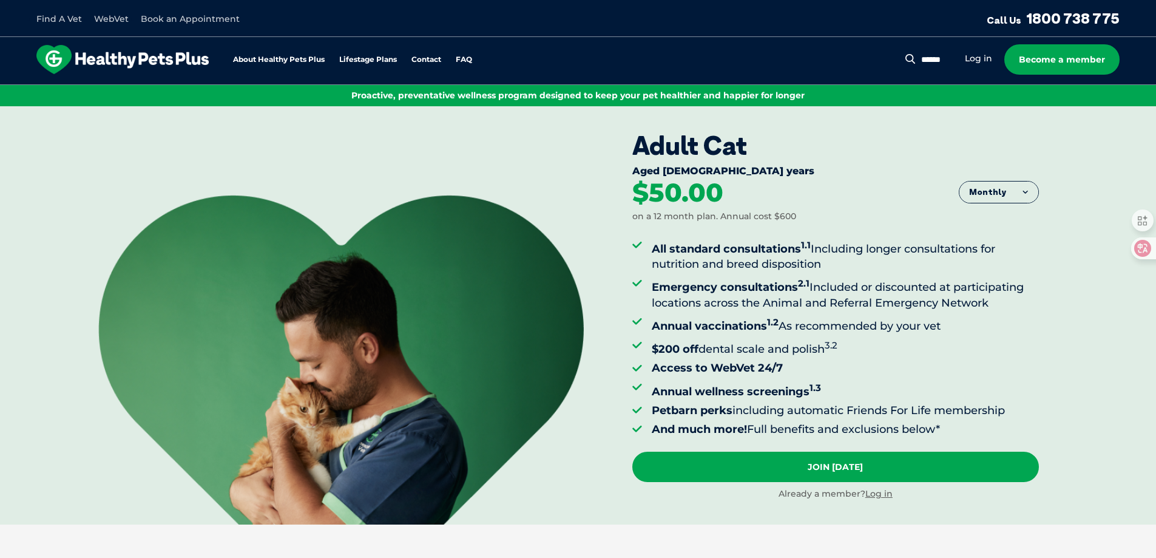
click at [713, 287] on strong "Emergency consultations 2.1" at bounding box center [731, 286] width 158 height 13
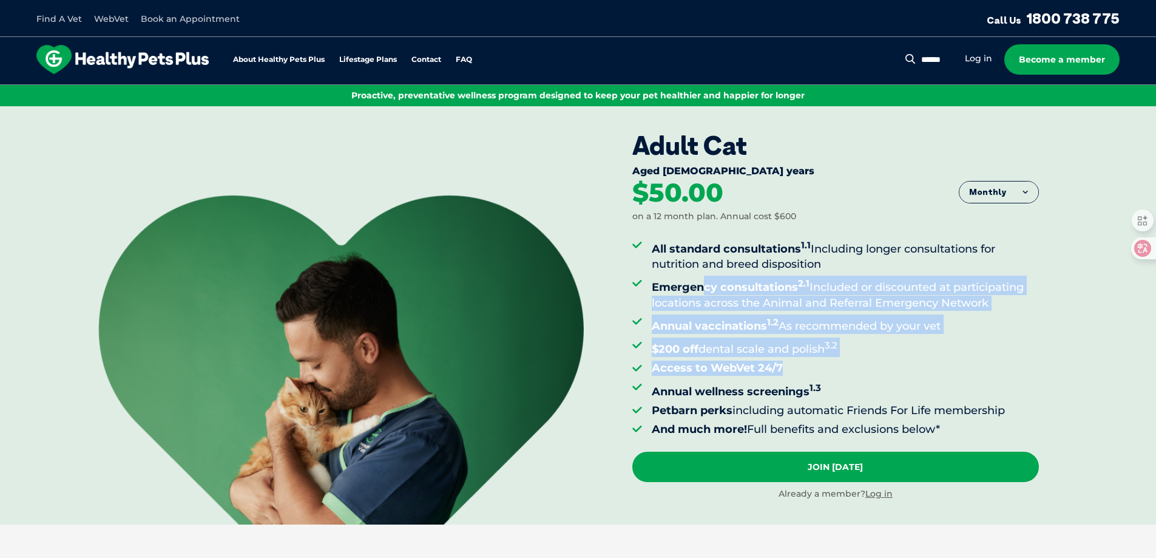
drag, startPoint x: 703, startPoint y: 292, endPoint x: 854, endPoint y: 376, distance: 172.2
click at [854, 376] on ul "All standard consultations 1.1 Including longer consultations for nutrition and…" at bounding box center [835, 337] width 406 height 200
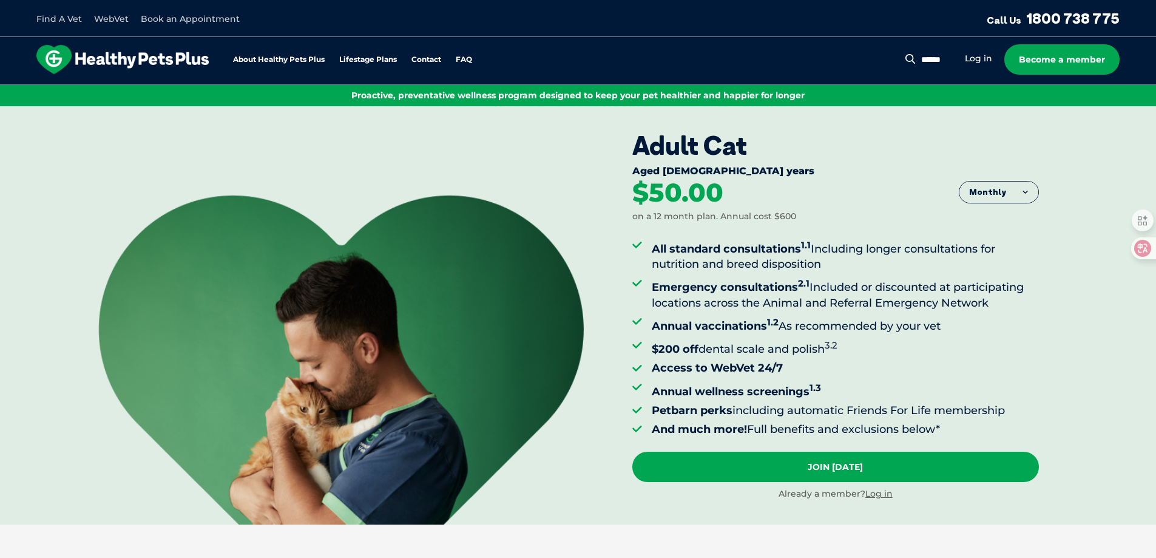
click at [874, 387] on li "Annual wellness screenings 1.3" at bounding box center [845, 389] width 387 height 19
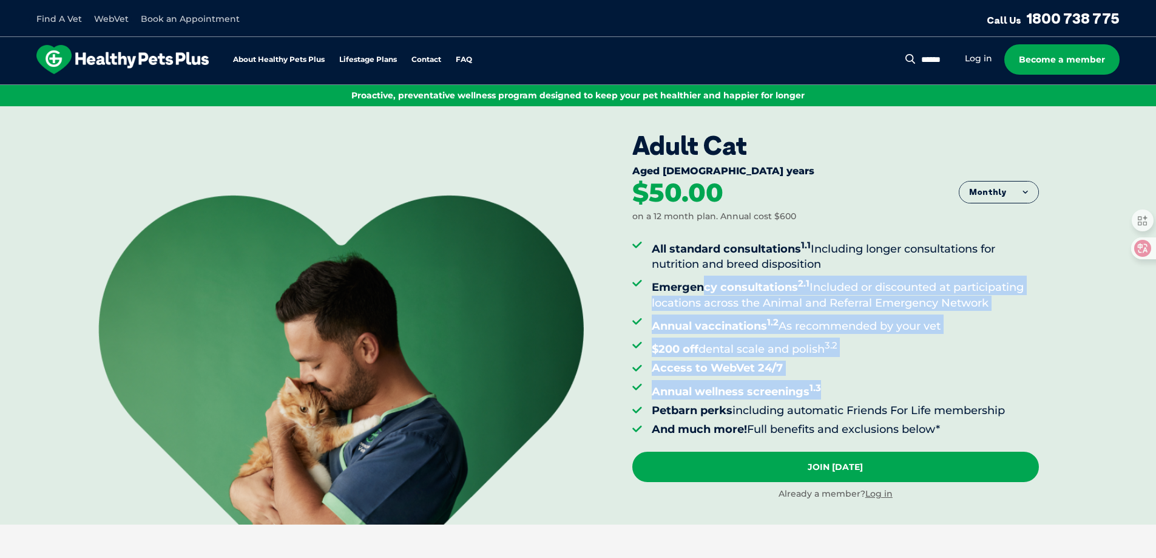
drag, startPoint x: 849, startPoint y: 386, endPoint x: 704, endPoint y: 285, distance: 176.9
click at [704, 285] on ul "All standard consultations 1.1 Including longer consultations for nutrition and…" at bounding box center [835, 337] width 406 height 200
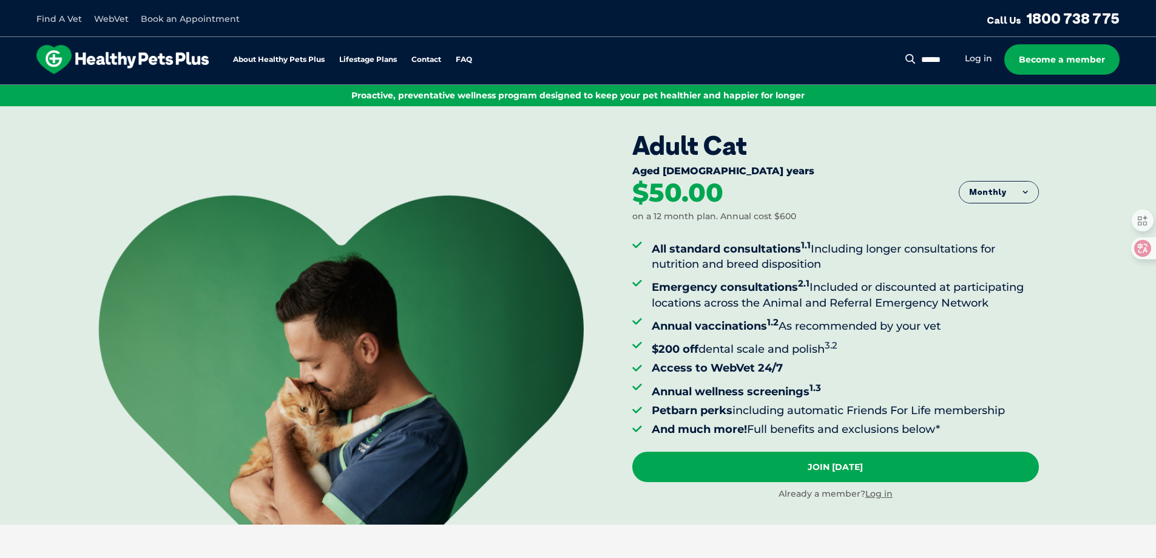
click at [687, 275] on ul "All standard consultations 1.1 Including longer consultations for nutrition and…" at bounding box center [835, 337] width 406 height 200
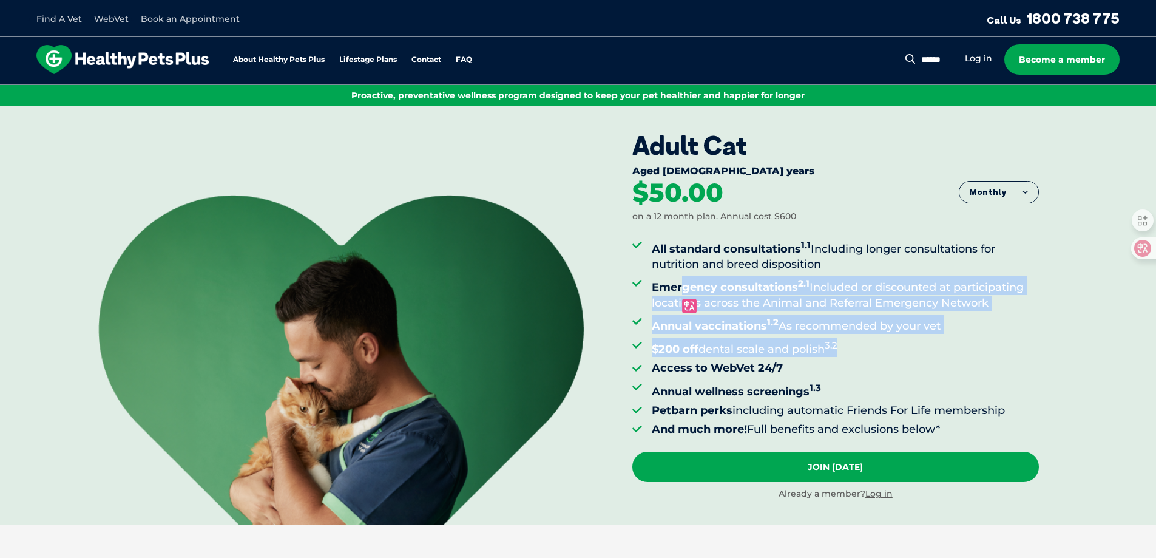
drag, startPoint x: 736, startPoint y: 314, endPoint x: 861, endPoint y: 349, distance: 129.7
click at [861, 349] on ul "All standard consultations 1.1 Including longer consultations for nutrition and…" at bounding box center [835, 337] width 406 height 200
click at [900, 352] on li "$200 off dental scale and polish 3.2" at bounding box center [845, 346] width 387 height 19
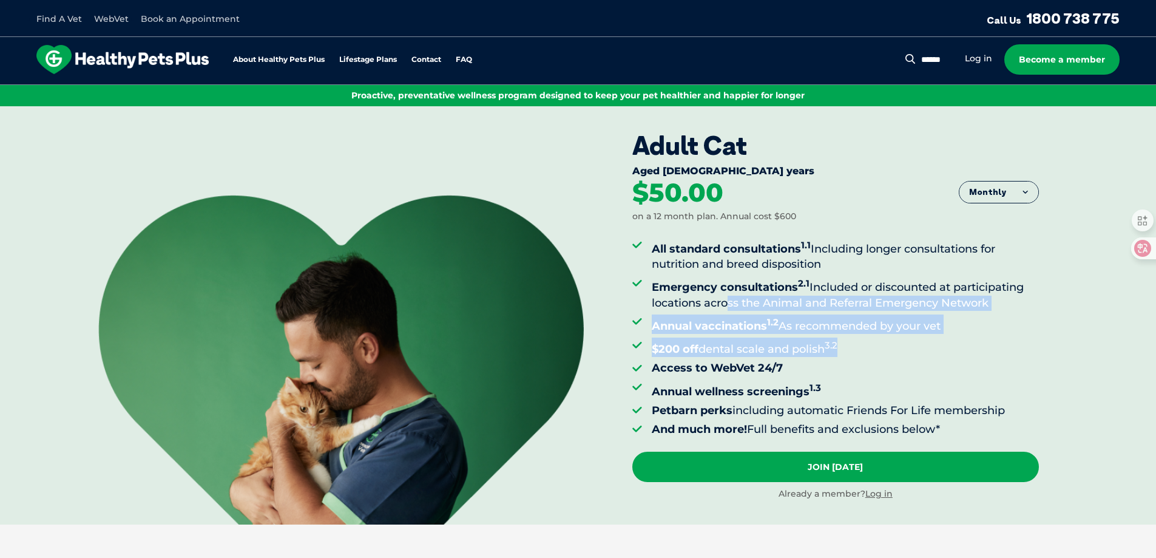
drag, startPoint x: 874, startPoint y: 347, endPoint x: 724, endPoint y: 303, distance: 156.3
click at [724, 303] on ul "All standard consultations 1.1 Including longer consultations for nutrition and…" at bounding box center [835, 337] width 406 height 200
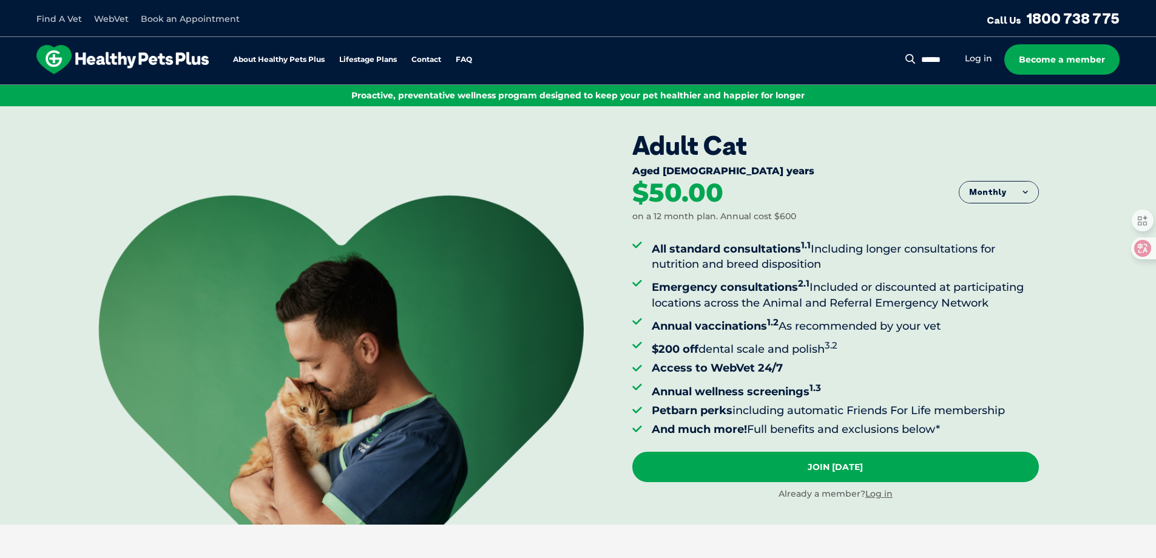
click at [677, 296] on li "Emergency consultations 2.1 Included or discounted at participating locations a…" at bounding box center [845, 292] width 387 height 35
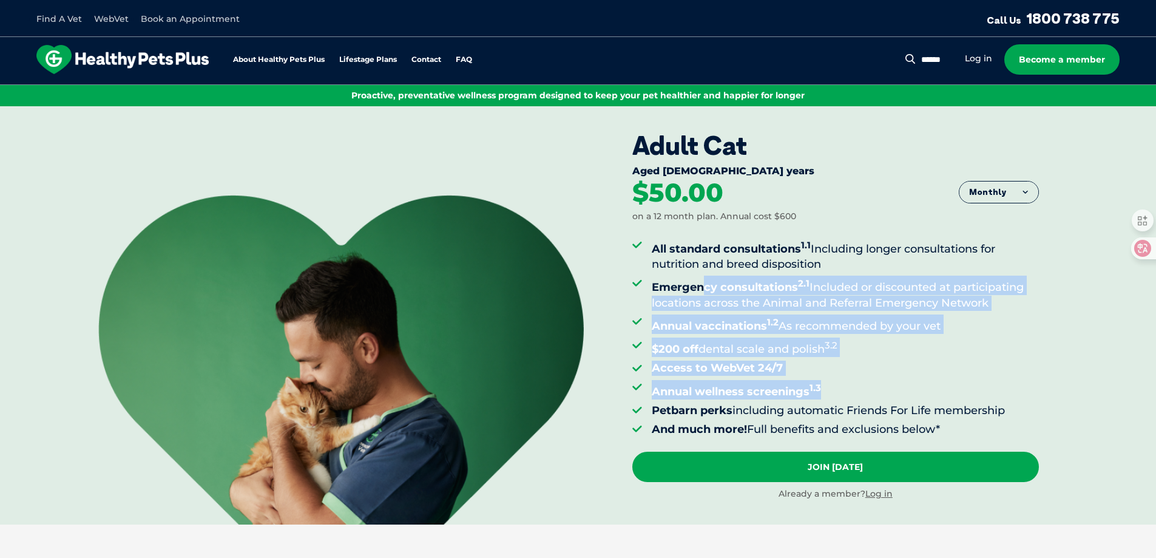
drag, startPoint x: 703, startPoint y: 291, endPoint x: 898, endPoint y: 388, distance: 217.6
click at [898, 388] on ul "All standard consultations 1.1 Including longer consultations for nutrition and…" at bounding box center [835, 337] width 406 height 200
click at [861, 391] on li "Annual wellness screenings 1.3" at bounding box center [845, 389] width 387 height 19
drag, startPoint x: 844, startPoint y: 388, endPoint x: 696, endPoint y: 283, distance: 181.8
click at [696, 283] on ul "All standard consultations 1.1 Including longer consultations for nutrition and…" at bounding box center [835, 337] width 406 height 200
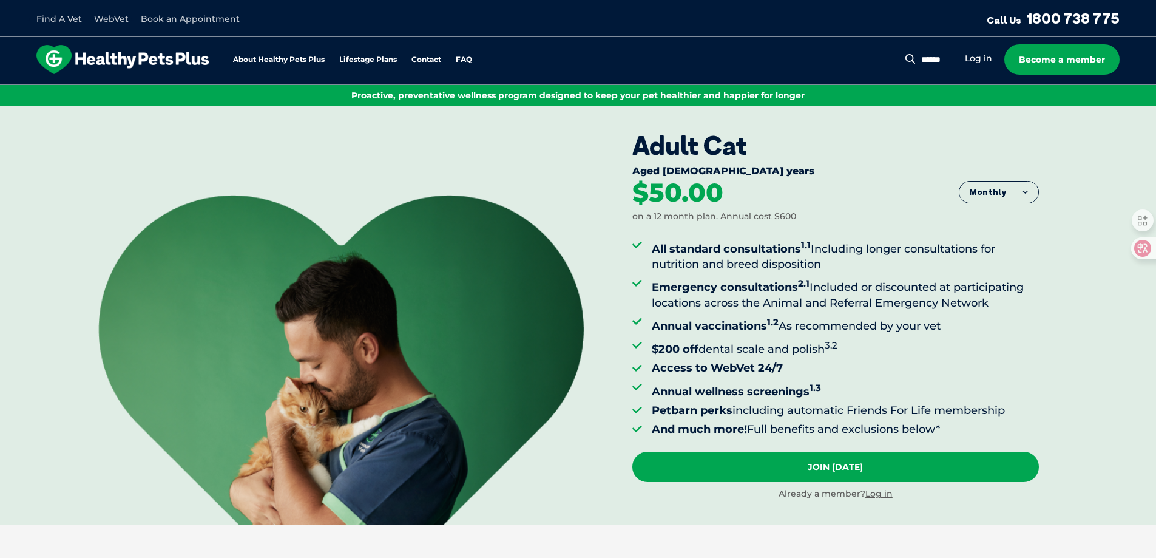
click at [666, 283] on strong "Emergency consultations 2.1" at bounding box center [731, 286] width 158 height 13
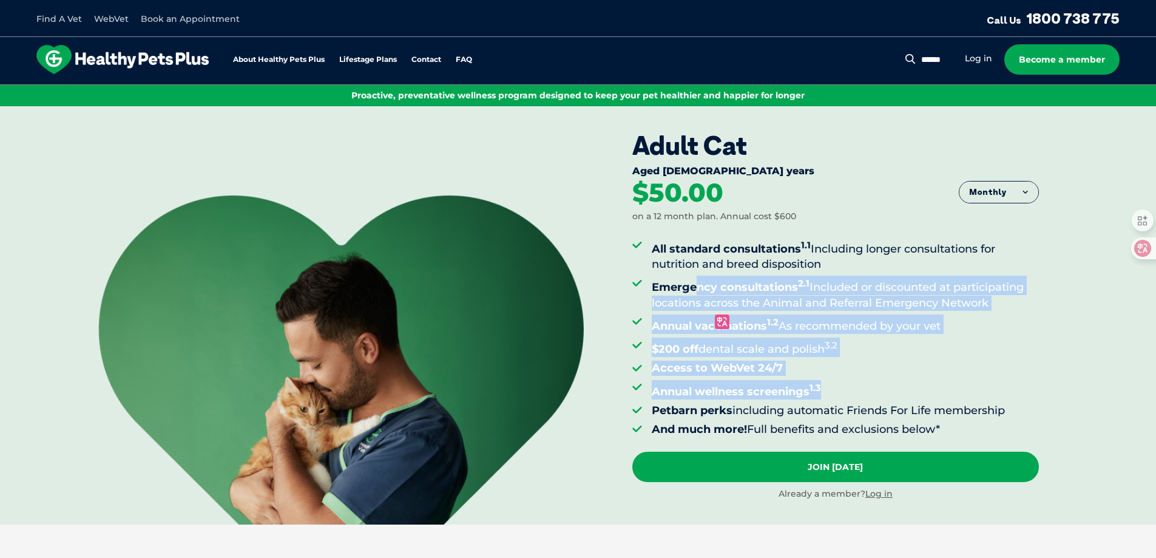
drag, startPoint x: 693, startPoint y: 283, endPoint x: 900, endPoint y: 391, distance: 232.8
click at [900, 391] on ul "All standard consultations 1.1 Including longer consultations for nutrition and…" at bounding box center [835, 337] width 406 height 200
click at [878, 396] on li "Annual wellness screenings 1.3" at bounding box center [845, 389] width 387 height 19
click at [839, 388] on li "Annual wellness screenings 1.3" at bounding box center [845, 389] width 387 height 19
click at [866, 386] on li "Annual wellness screenings 1.3" at bounding box center [845, 389] width 387 height 19
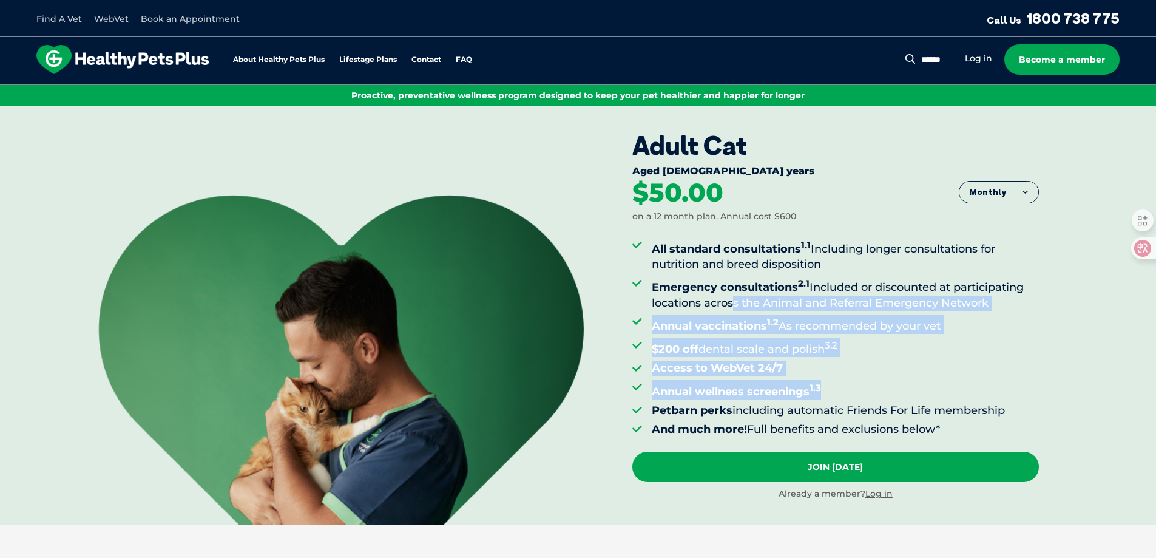
drag, startPoint x: 837, startPoint y: 391, endPoint x: 729, endPoint y: 298, distance: 141.9
click at [729, 298] on ul "All standard consultations 1.1 Including longer consultations for nutrition and…" at bounding box center [835, 337] width 406 height 200
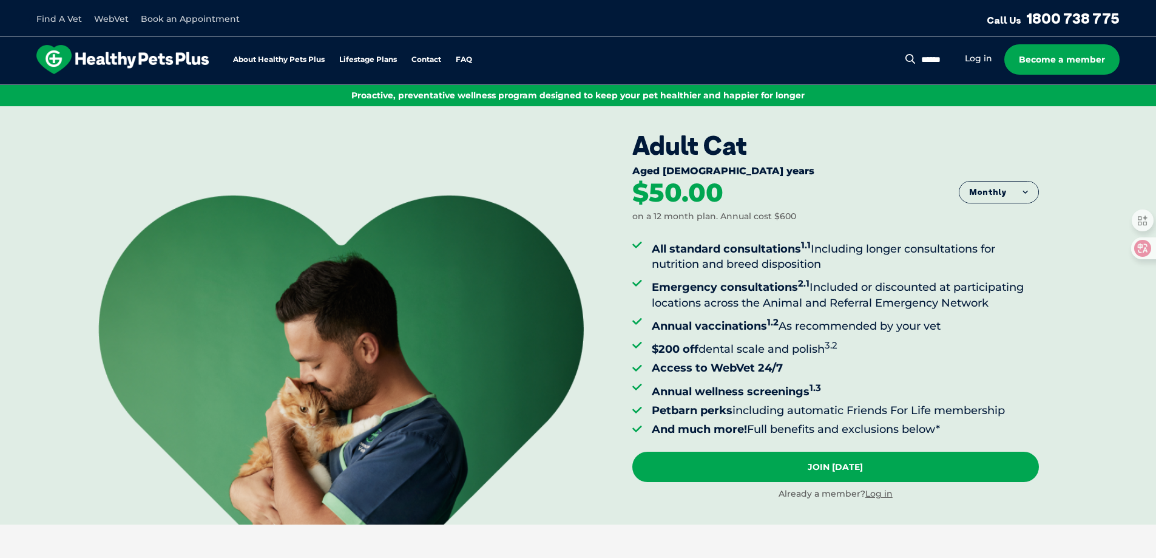
click at [669, 281] on strong "Emergency consultations 2.1" at bounding box center [731, 286] width 158 height 13
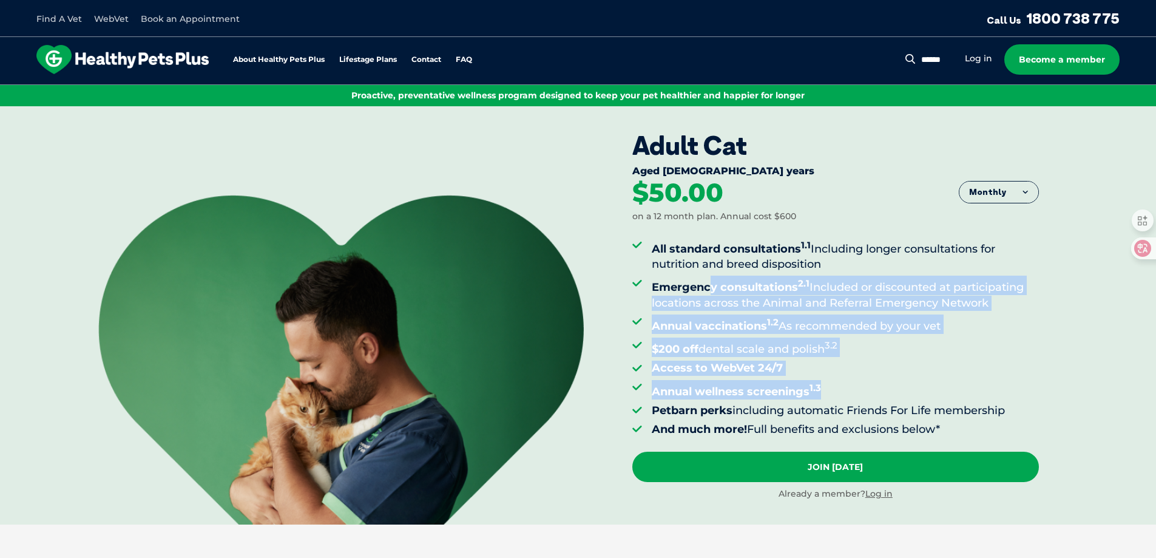
drag, startPoint x: 710, startPoint y: 286, endPoint x: 880, endPoint y: 379, distance: 193.3
click at [880, 379] on ul "All standard consultations 1.1 Including longer consultations for nutrition and…" at bounding box center [835, 337] width 406 height 200
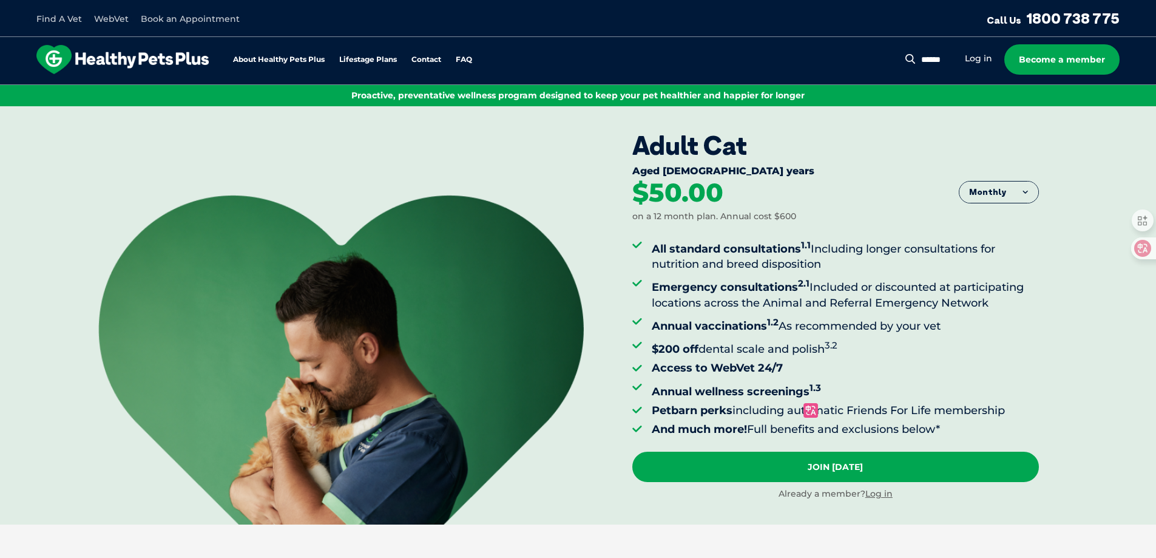
click at [953, 416] on li "Petbarn perks including automatic Friends For Life membership" at bounding box center [845, 410] width 387 height 15
drag, startPoint x: 1033, startPoint y: 414, endPoint x: 712, endPoint y: 268, distance: 352.9
click at [712, 268] on ul "All standard consultations 1.1 Including longer consultations for nutrition and…" at bounding box center [835, 337] width 406 height 200
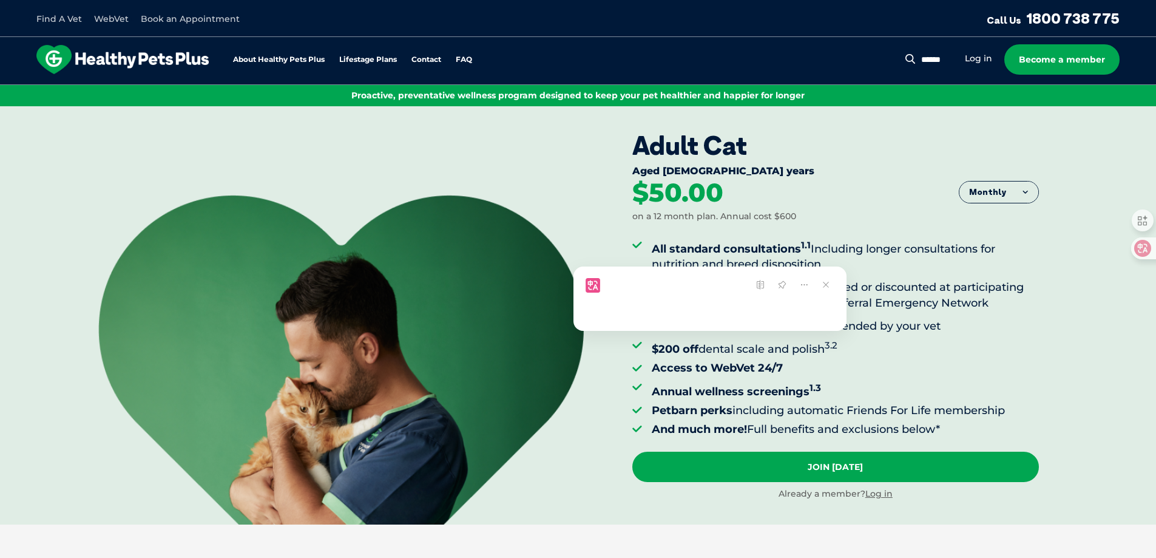
click at [946, 335] on ul "All standard consultations 1.1 Including longer consultations for nutrition and…" at bounding box center [835, 337] width 406 height 200
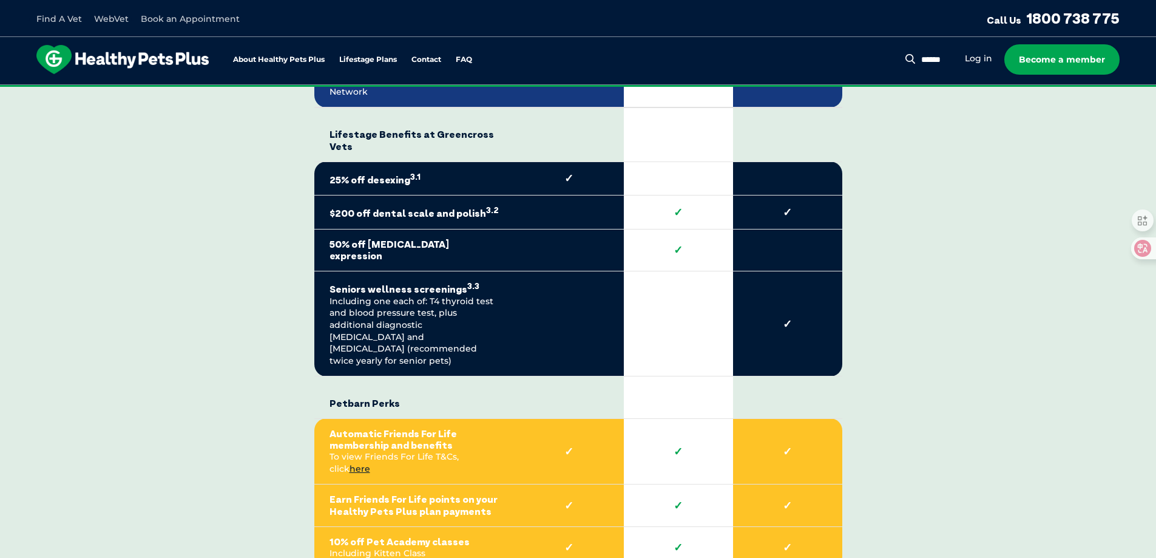
scroll to position [2548, 0]
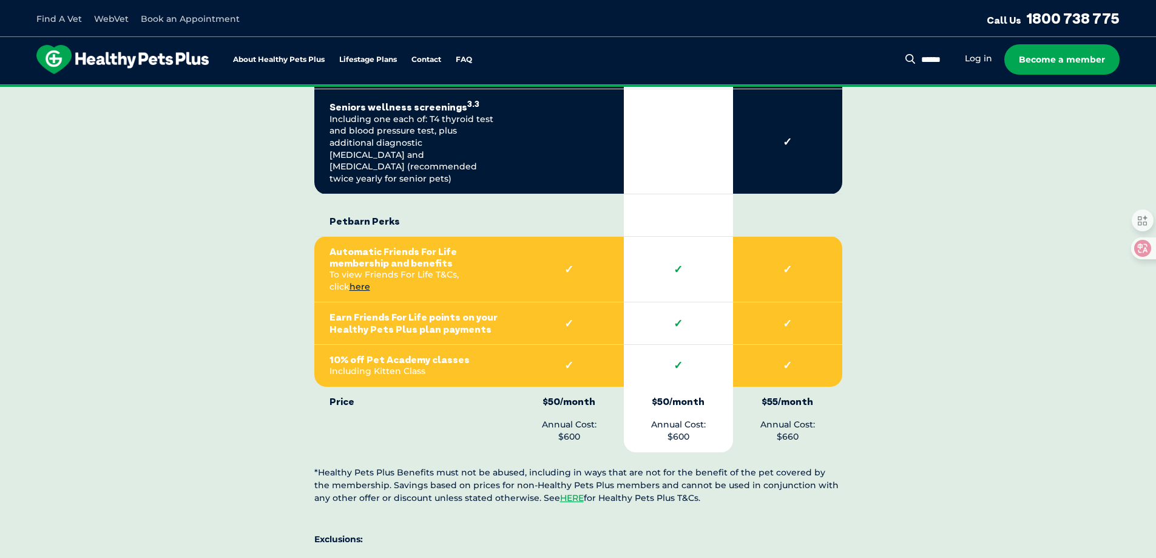
click at [861, 357] on div "Compare all cat membership plans Healthy Pets Plus Benefits* Core Benefits at G…" at bounding box center [578, 21] width 686 height 1630
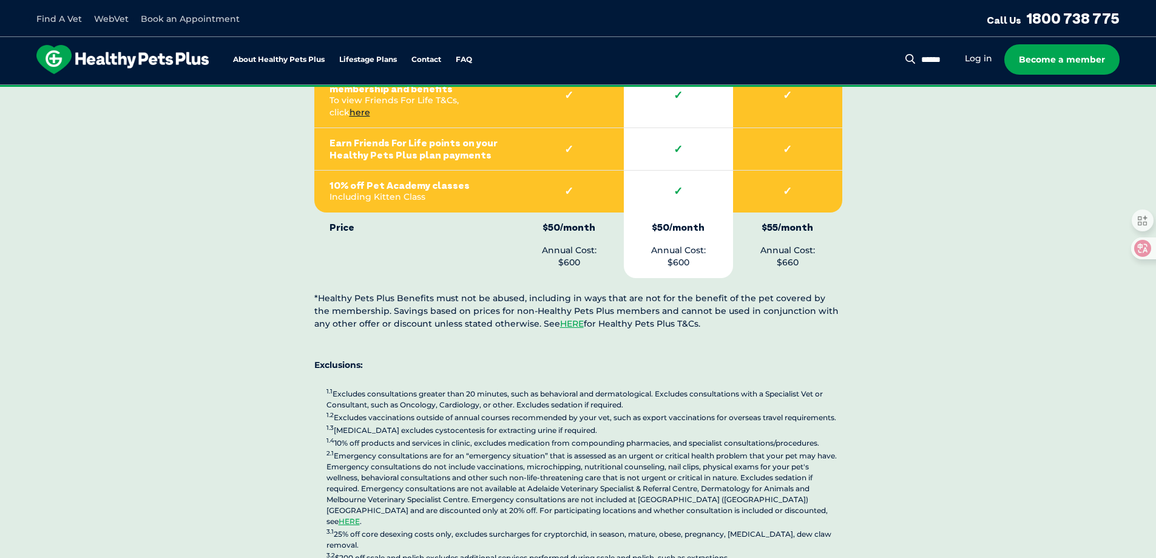
scroll to position [2730, 0]
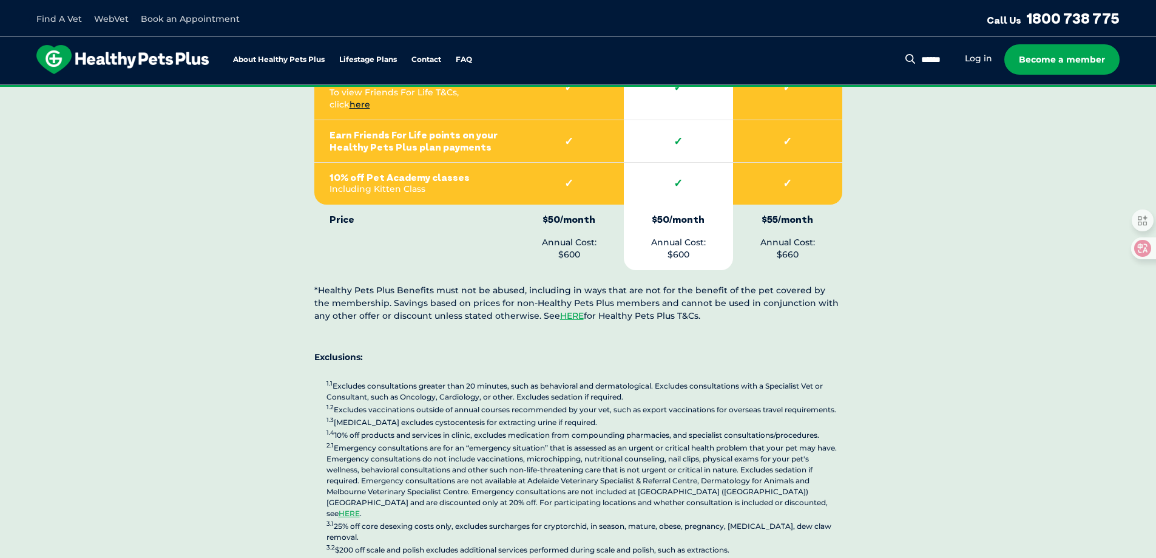
drag, startPoint x: 657, startPoint y: 338, endPoint x: 502, endPoint y: 283, distance: 164.6
click at [720, 379] on p "1.1 Excludes consultations greater than 20 minutes, such as behavioral and derm…" at bounding box center [584, 479] width 516 height 200
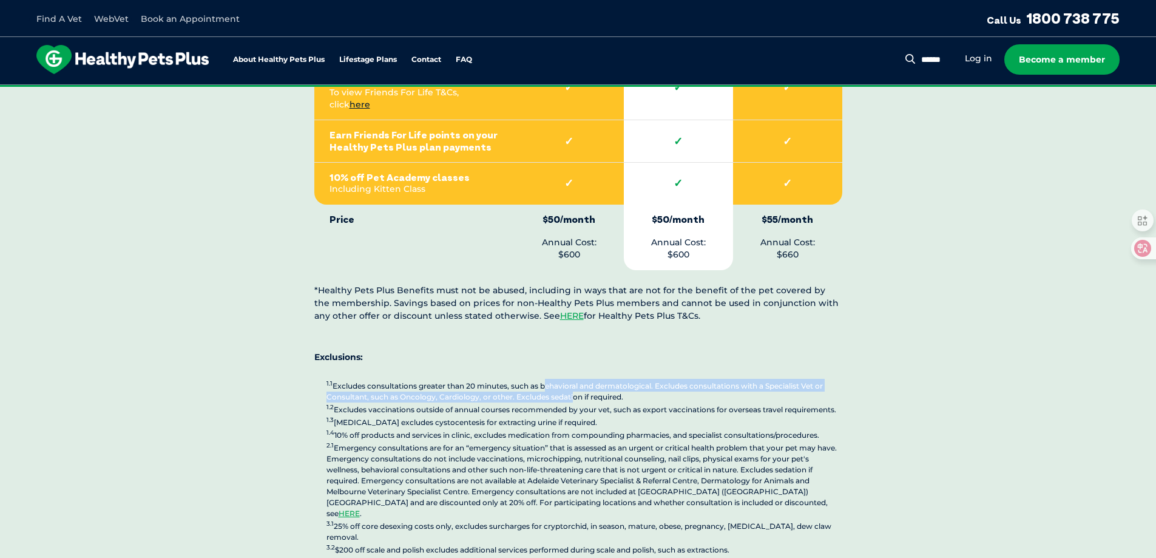
drag, startPoint x: 542, startPoint y: 326, endPoint x: 570, endPoint y: 331, distance: 27.7
click at [570, 379] on p "1.1 Excludes consultations greater than 20 minutes, such as behavioral and derm…" at bounding box center [584, 479] width 516 height 200
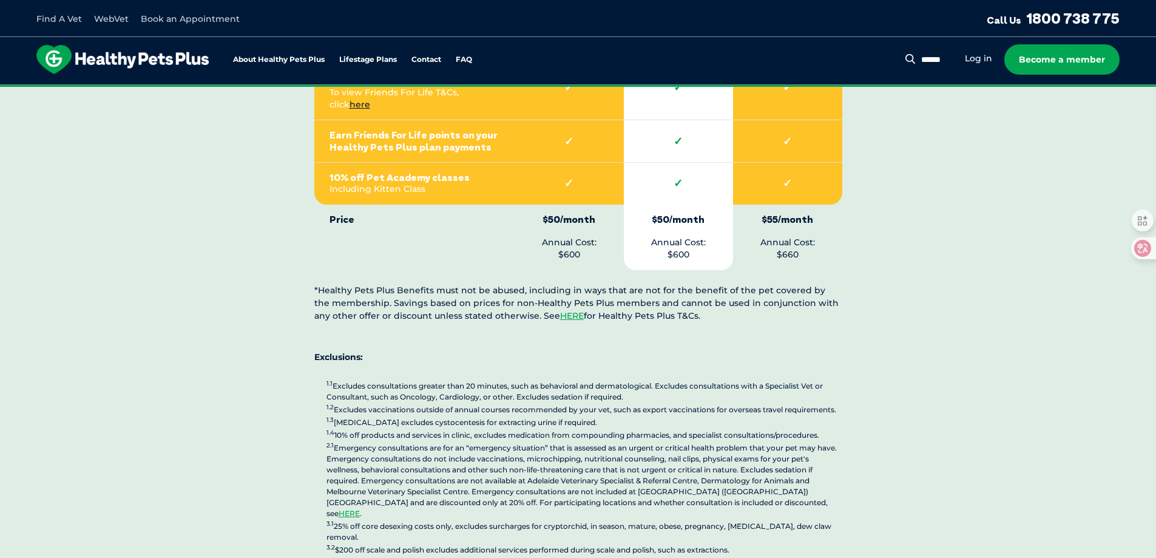
click at [812, 379] on p "1.1 Excludes consultations greater than 20 minutes, such as behavioral and derm…" at bounding box center [584, 479] width 516 height 200
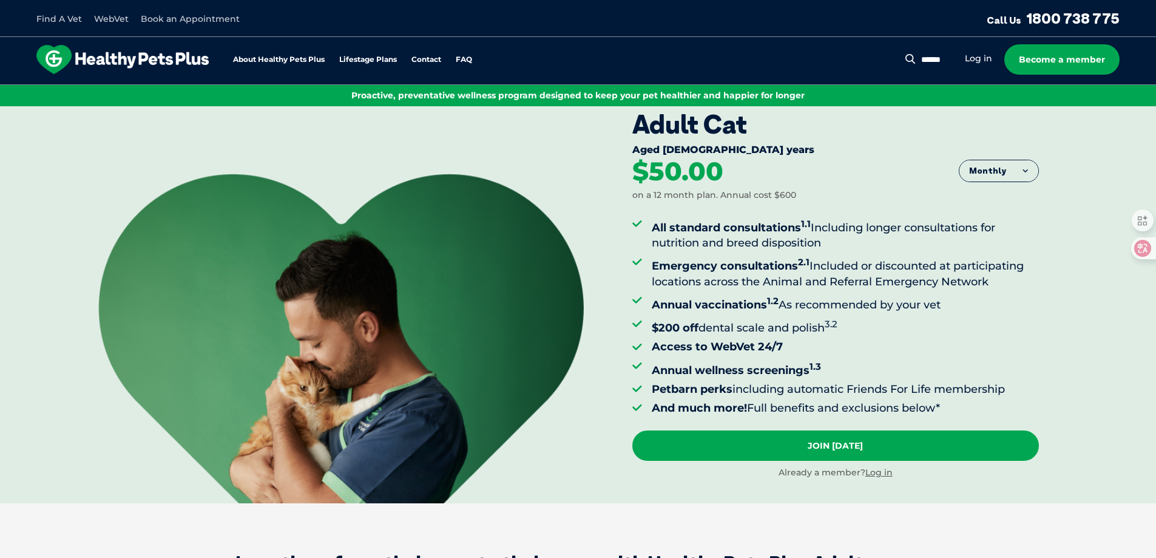
scroll to position [0, 0]
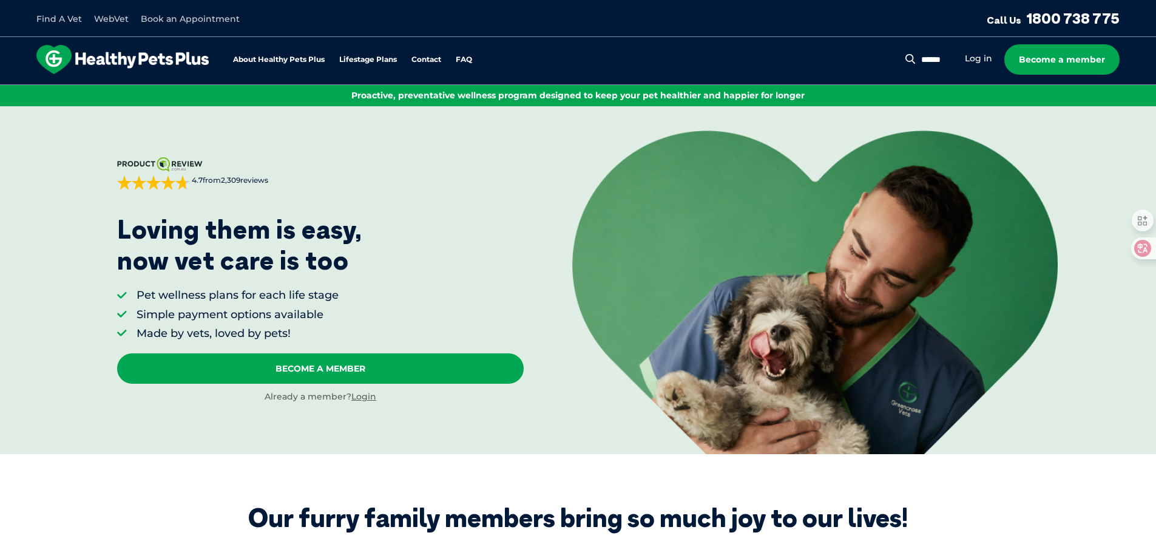
click at [213, 20] on link "Book an Appointment" at bounding box center [190, 18] width 99 height 11
